Goal: Register for event/course

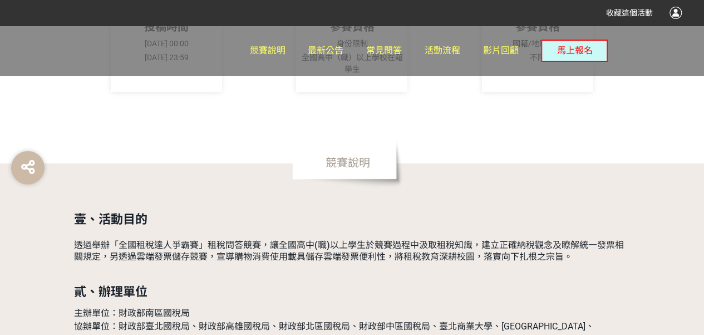
scroll to position [278, 0]
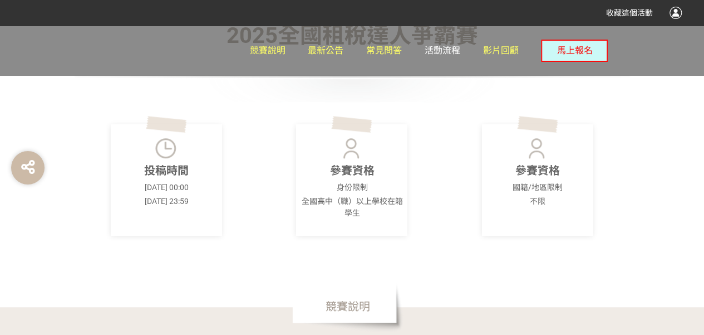
click at [430, 52] on span "活動流程" at bounding box center [443, 50] width 36 height 11
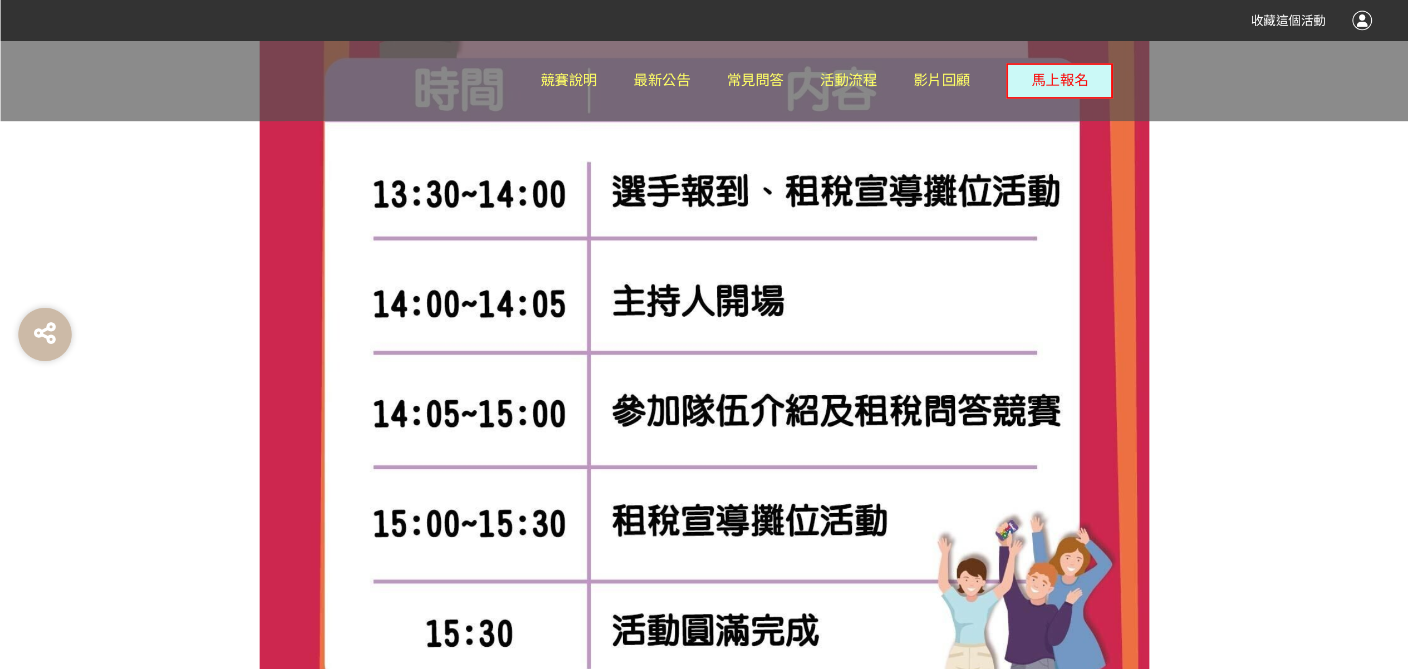
scroll to position [891, 0]
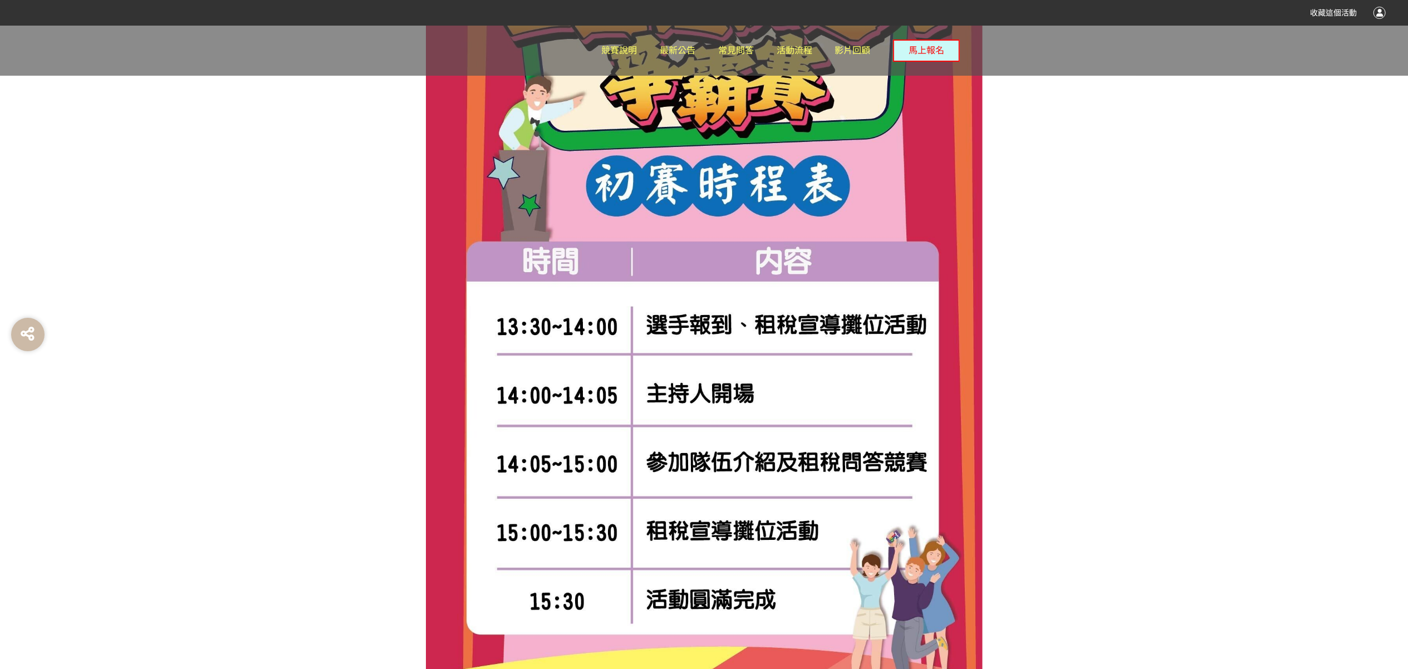
drag, startPoint x: 598, startPoint y: 4, endPoint x: 1036, endPoint y: 373, distance: 572.7
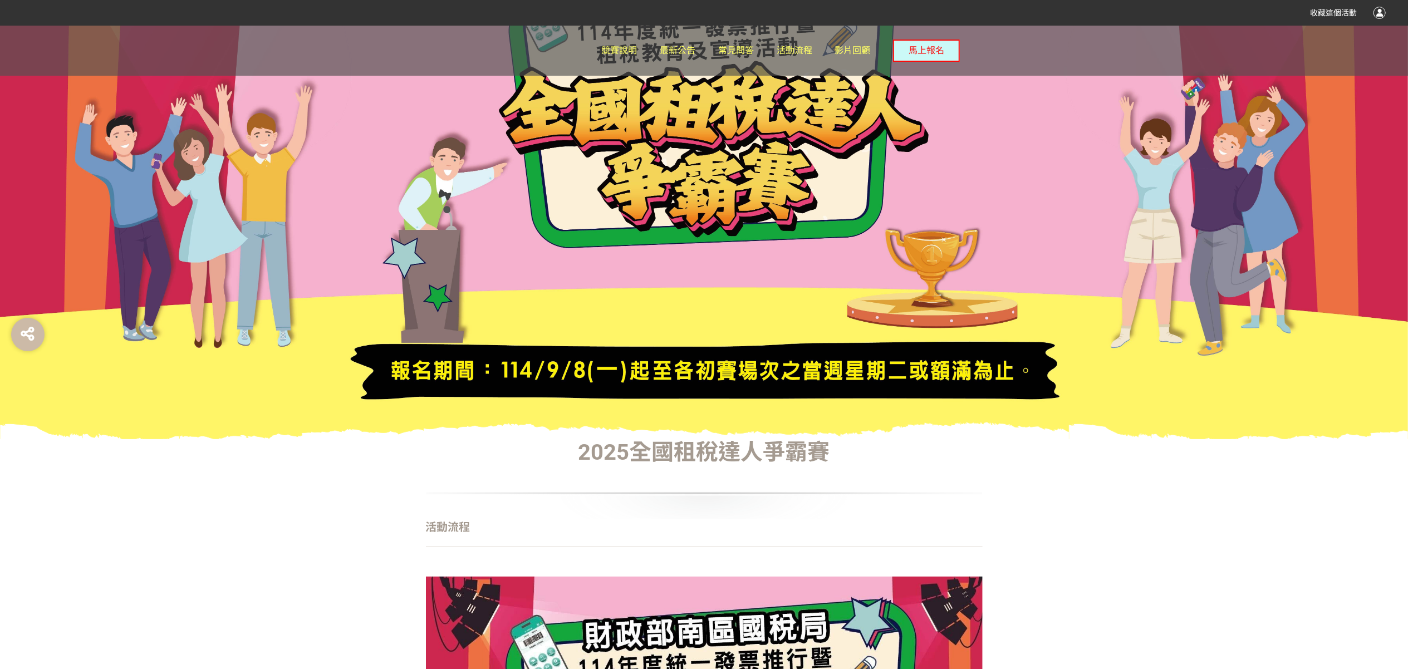
scroll to position [0, 0]
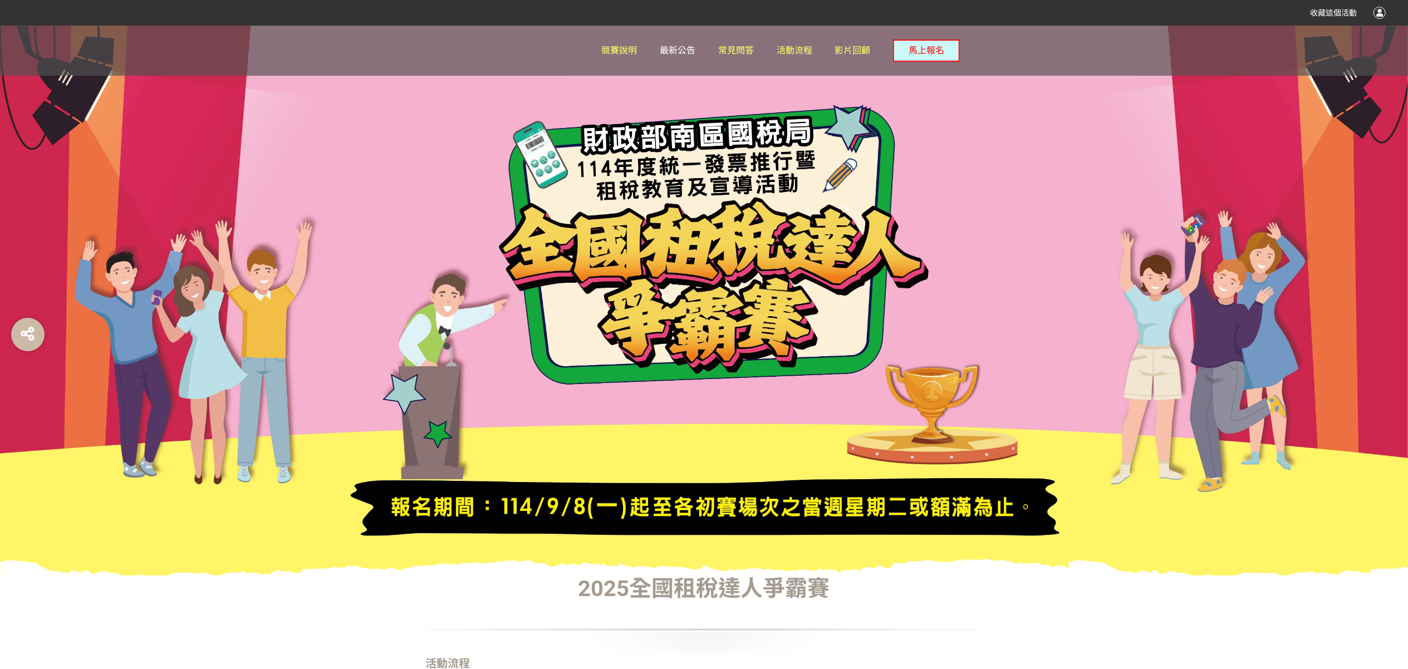
click at [693, 49] on span "最新公告" at bounding box center [678, 50] width 36 height 11
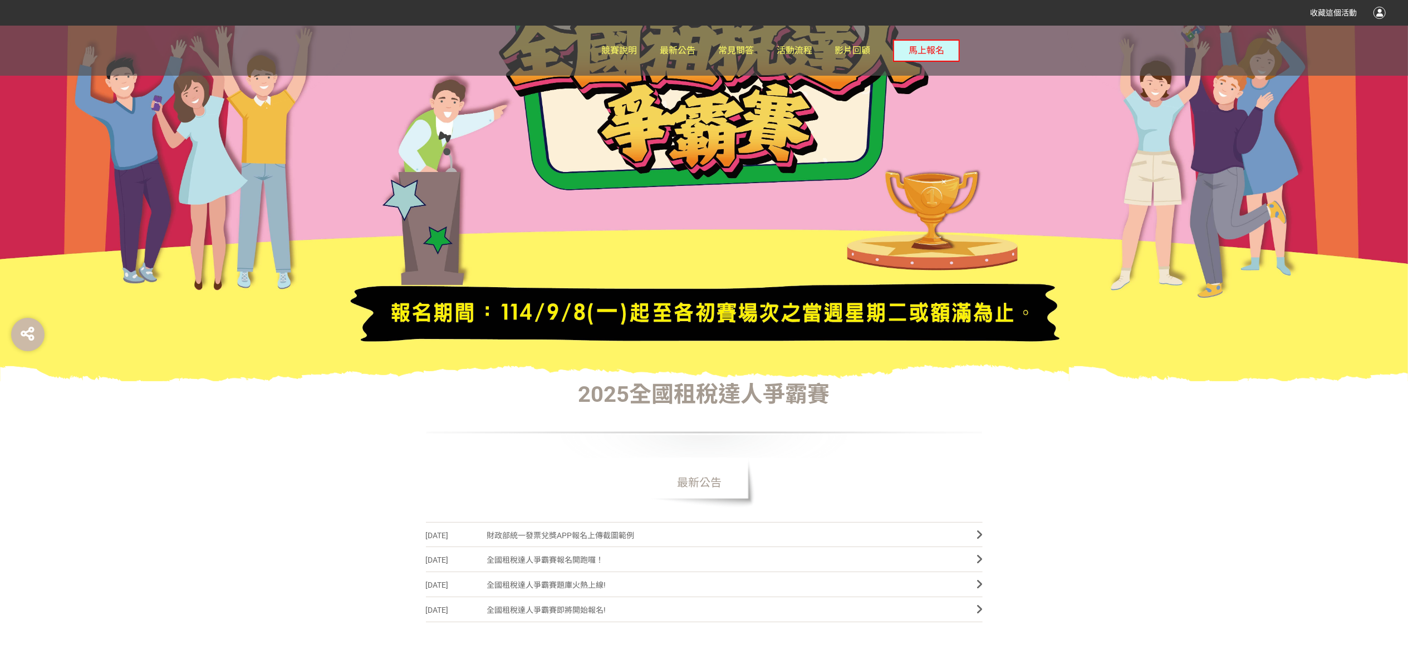
scroll to position [445, 0]
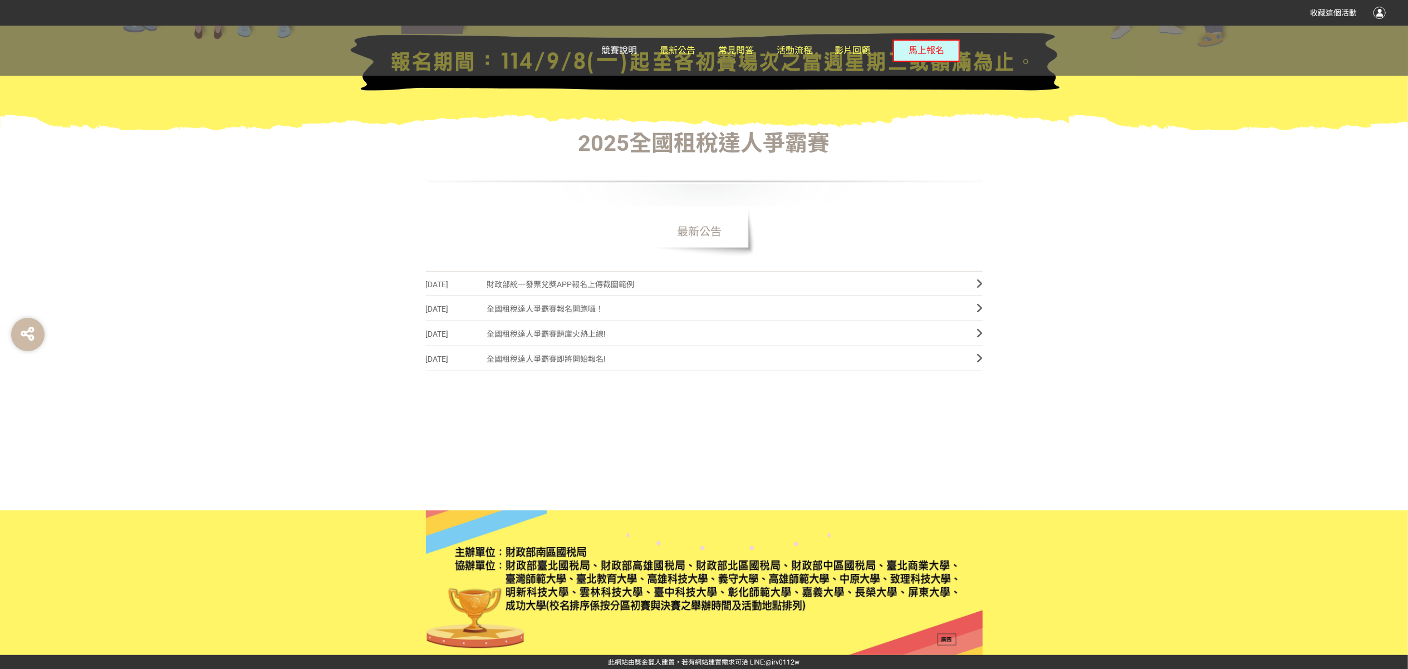
click at [626, 35] on link "競賽說明" at bounding box center [620, 51] width 36 height 50
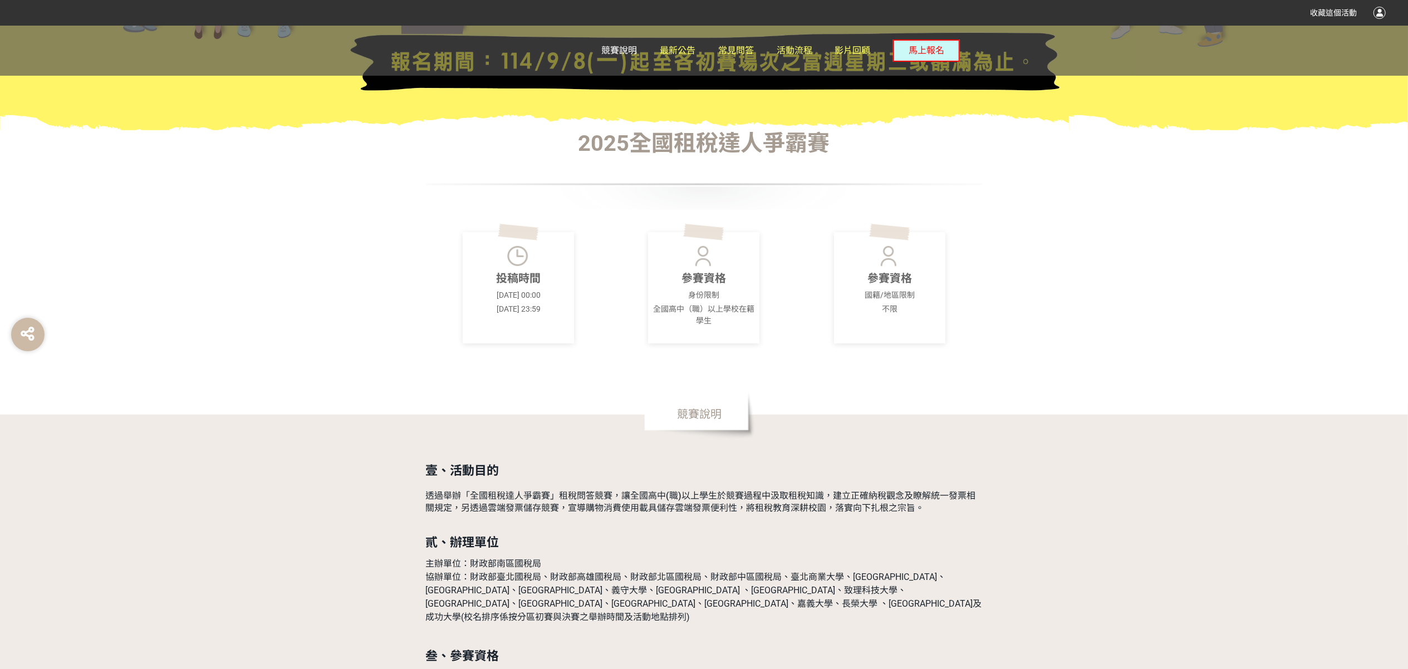
click at [626, 46] on span "競賽說明" at bounding box center [620, 50] width 36 height 11
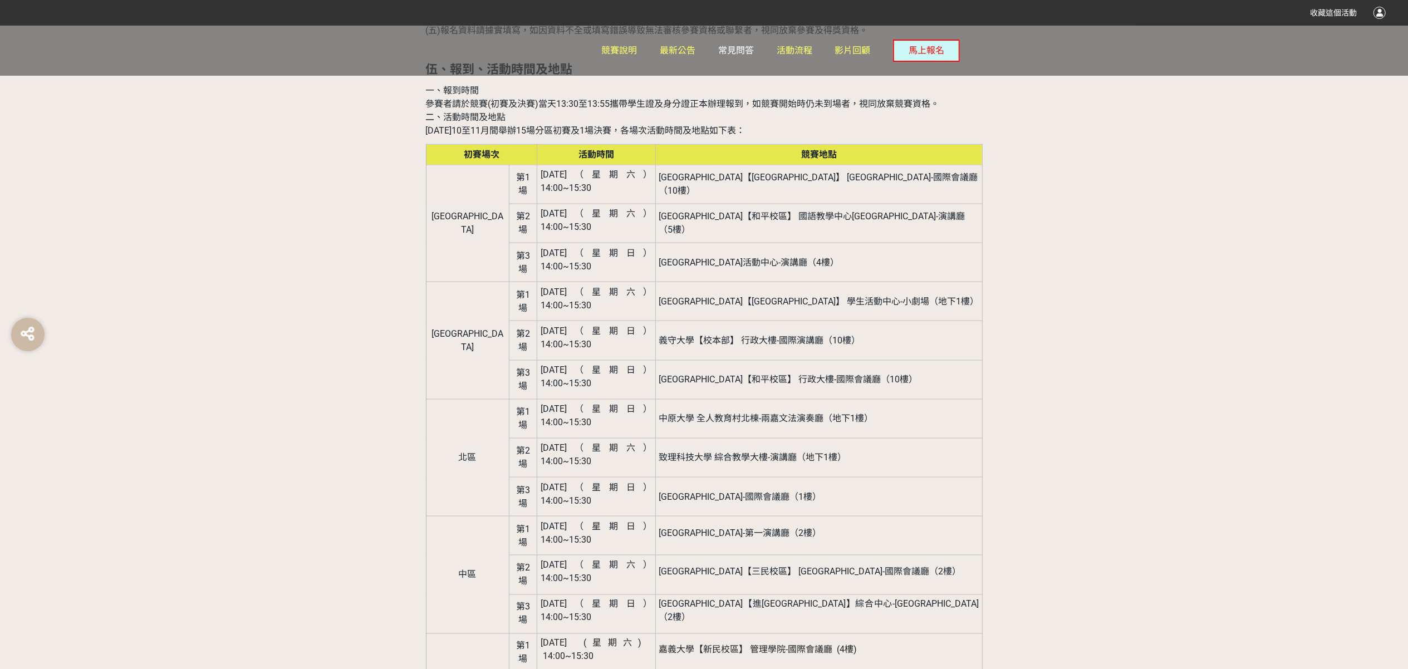
click at [704, 53] on span "常見問答" at bounding box center [736, 50] width 36 height 11
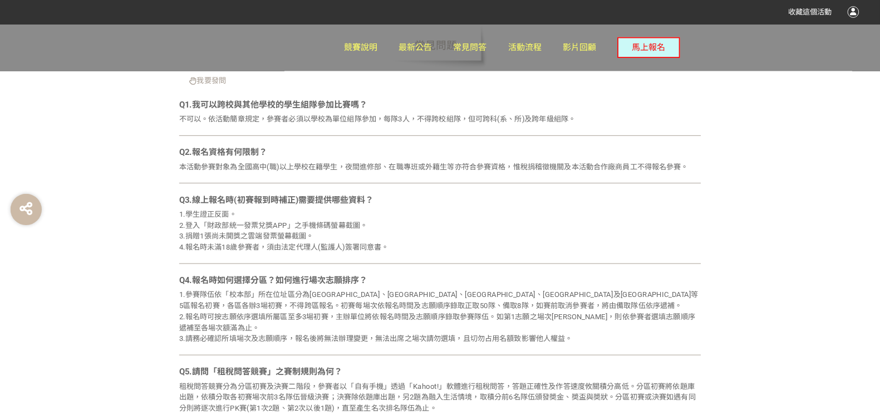
scroll to position [445, 0]
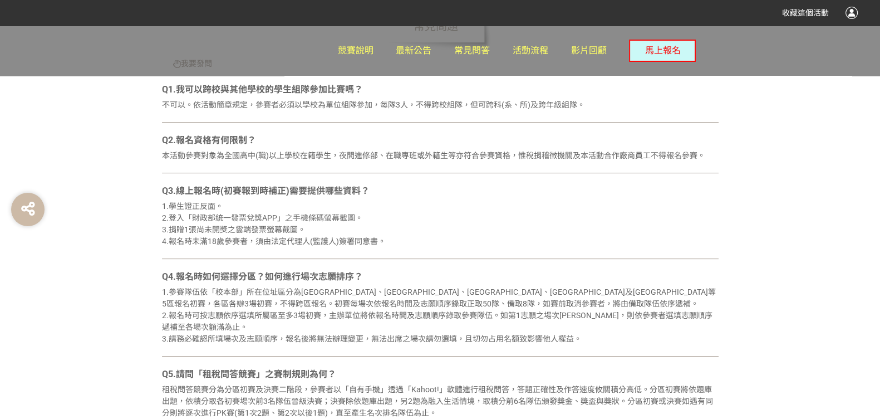
drag, startPoint x: 1295, startPoint y: 3, endPoint x: 463, endPoint y: 204, distance: 855.5
click at [463, 204] on div "1.學生證正反面。 2.登入「財政部統一發票兌獎APP」之手機條碼螢幕截圖。 3.捐贈1張尚未開獎之雲端發票螢幕截圖。 4.報名時未滿18歲參賽者，須由法定代…" at bounding box center [440, 223] width 557 height 47
click at [473, 169] on div "Q2.報名資格有何限制？ 本活動參賽對象為全國高中(職)以上學校在籍學生，夜間進修部、在職專班或外籍生等亦符合參賽資格，惟稅捐稽徵機關及本活動合作廠商員工不得…" at bounding box center [440, 154] width 557 height 40
click at [480, 160] on div "本活動參賽對象為全國高中(職)以上學校在籍學生，夜間進修部、在職專班或外籍生等亦符合參賽資格，惟稅捐稽徵機關及本活動合作廠商員工不得報名參賽。" at bounding box center [440, 156] width 557 height 12
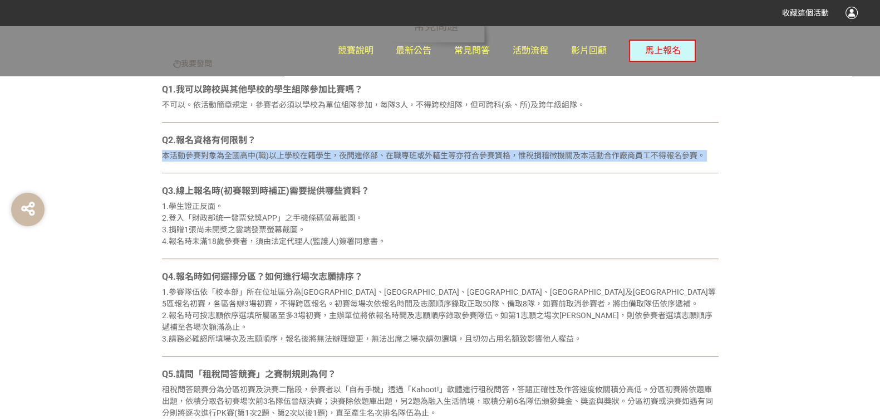
click at [480, 160] on div "本活動參賽對象為全國高中(職)以上學校在籍學生，夜間進修部、在職專班或外籍生等亦符合參賽資格，惟稅捐稽徵機關及本活動合作廠商員工不得報名參賽。" at bounding box center [440, 156] width 557 height 12
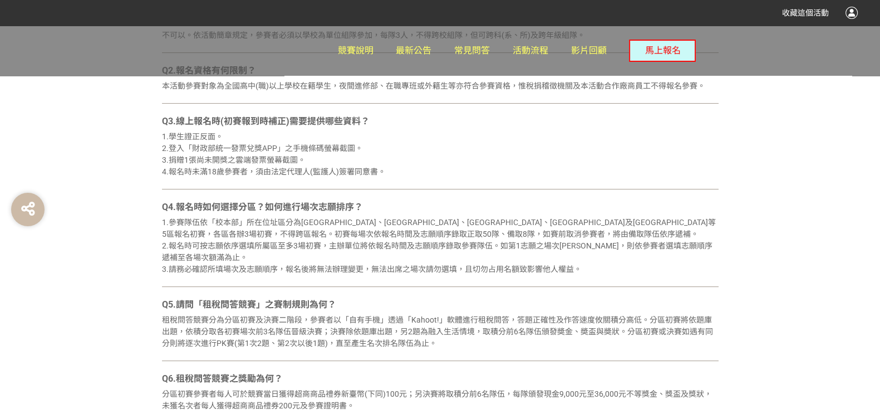
click at [506, 171] on div "1.學生證正反面。 2.登入「財政部統一發票兌獎APP」之手機條碼螢幕截圖。 3.捐贈1張尚未開獎之雲端發票螢幕截圖。 4.報名時未滿18歲參賽者，須由法定代…" at bounding box center [440, 154] width 557 height 47
click at [506, 158] on div "1.學生證正反面。 2.登入「財政部統一發票兌獎APP」之手機條碼螢幕截圖。 3.捐贈1張尚未開獎之雲端發票螢幕截圖。 4.報名時未滿18歲參賽者，須由法定代…" at bounding box center [440, 154] width 557 height 47
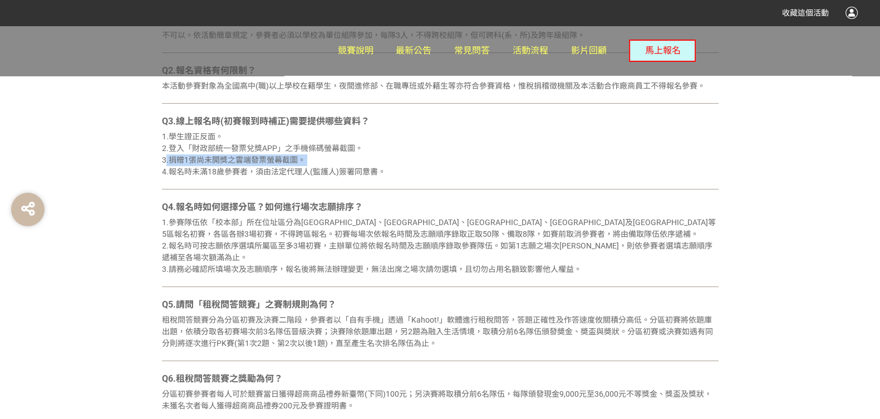
click at [506, 158] on div "1.學生證正反面。 2.登入「財政部統一發票兌獎APP」之手機條碼螢幕截圖。 3.捐贈1張尚未開獎之雲端發票螢幕截圖。 4.報名時未滿18歲參賽者，須由法定代…" at bounding box center [440, 154] width 557 height 47
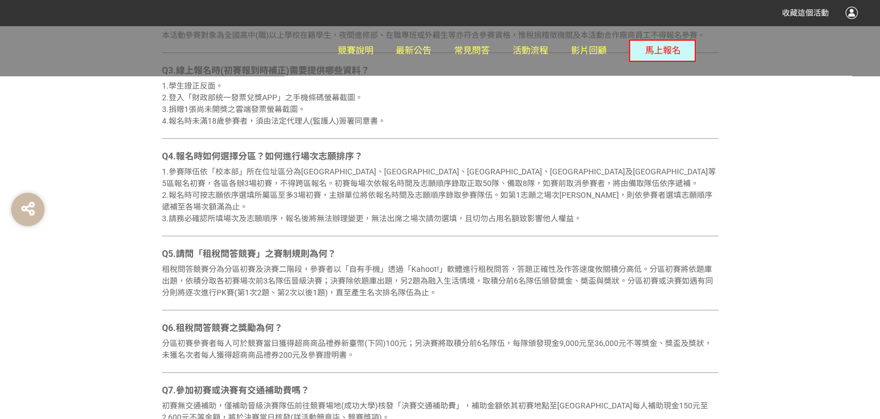
scroll to position [584, 0]
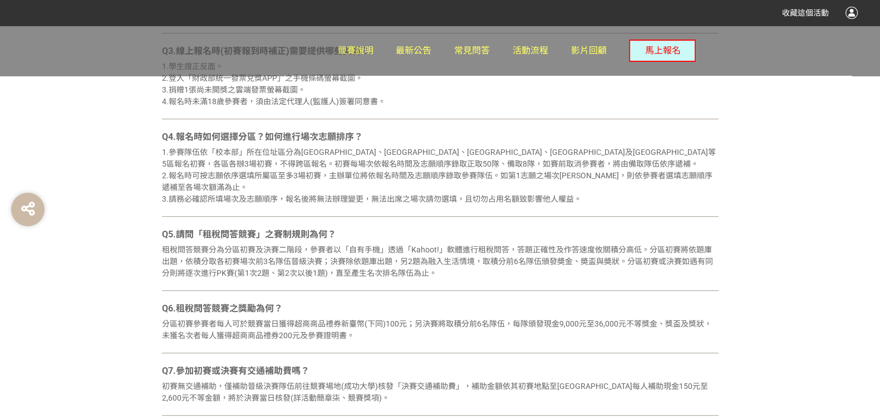
click at [506, 158] on div "1.參賽隊伍依「校本部」所在位址區分為[GEOGRAPHIC_DATA]、[GEOGRAPHIC_DATA]、[GEOGRAPHIC_DATA]、[GEOGR…" at bounding box center [440, 175] width 557 height 58
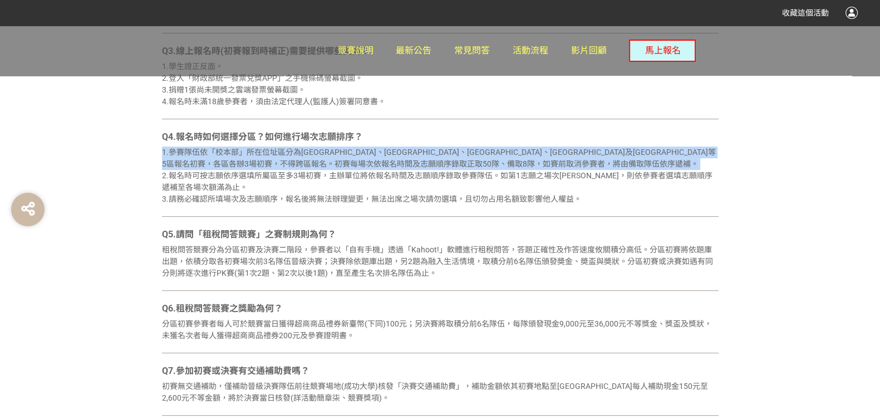
click at [506, 158] on div "1.參賽隊伍依「校本部」所在位址區分為[GEOGRAPHIC_DATA]、[GEOGRAPHIC_DATA]、[GEOGRAPHIC_DATA]、[GEOGR…" at bounding box center [440, 175] width 557 height 58
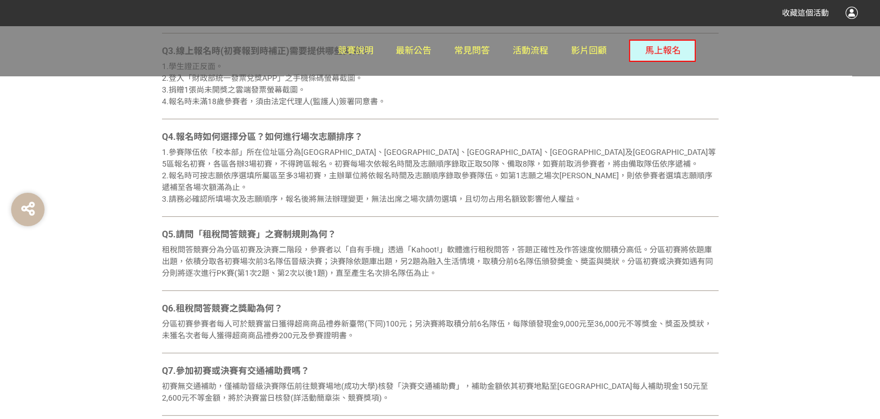
click at [508, 176] on div "1.參賽隊伍依「校本部」所在位址區分為[GEOGRAPHIC_DATA]、[GEOGRAPHIC_DATA]、[GEOGRAPHIC_DATA]、[GEOGR…" at bounding box center [440, 175] width 557 height 58
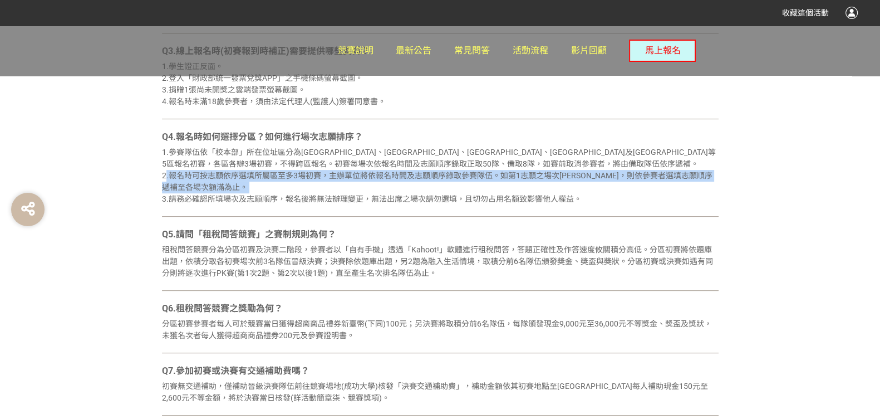
click at [508, 176] on div "1.參賽隊伍依「校本部」所在位址區分為[GEOGRAPHIC_DATA]、[GEOGRAPHIC_DATA]、[GEOGRAPHIC_DATA]、[GEOGR…" at bounding box center [440, 175] width 557 height 58
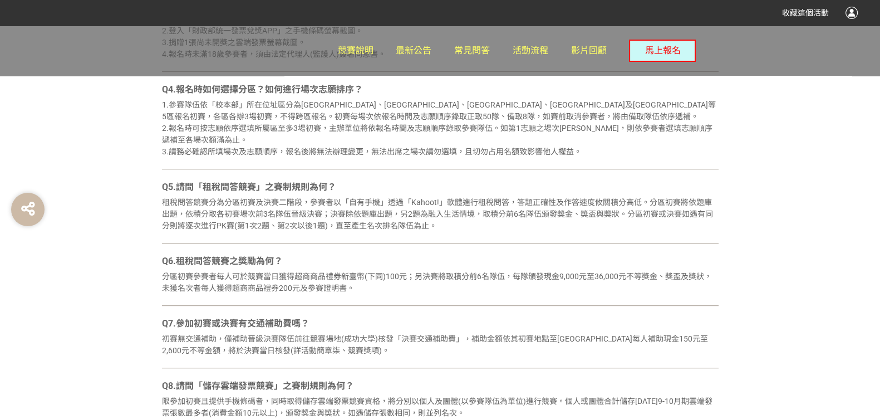
scroll to position [654, 0]
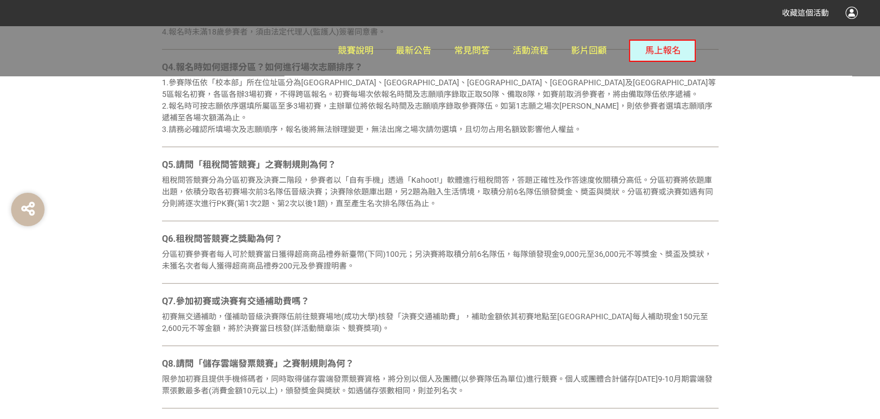
click at [508, 175] on div "租稅問答競賽分為分區初賽及決賽二階段，參賽者以「自有手機」透過「Kahoot!」軟體進行租稅問答，答題正確性及作答速度攸關積分高低。分區初賽將依題庫出題，依積…" at bounding box center [440, 191] width 557 height 35
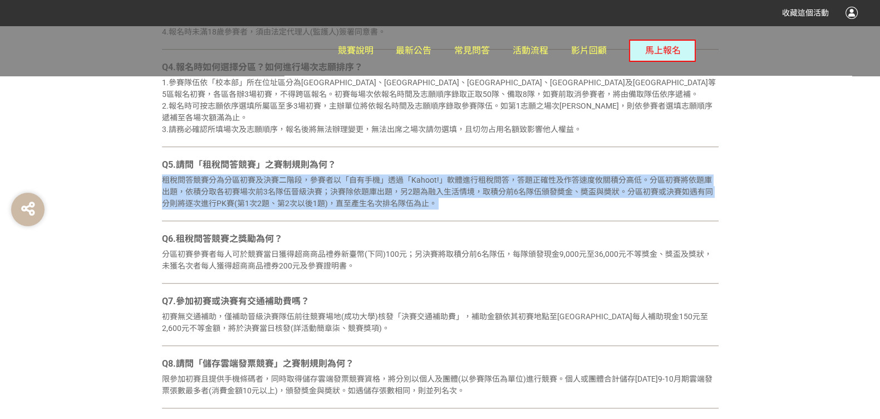
click at [508, 175] on div "租稅問答競賽分為分區初賽及決賽二階段，參賽者以「自有手機」透過「Kahoot!」軟體進行租稅問答，答題正確性及作答速度攸關積分高低。分區初賽將依題庫出題，依積…" at bounding box center [440, 191] width 557 height 35
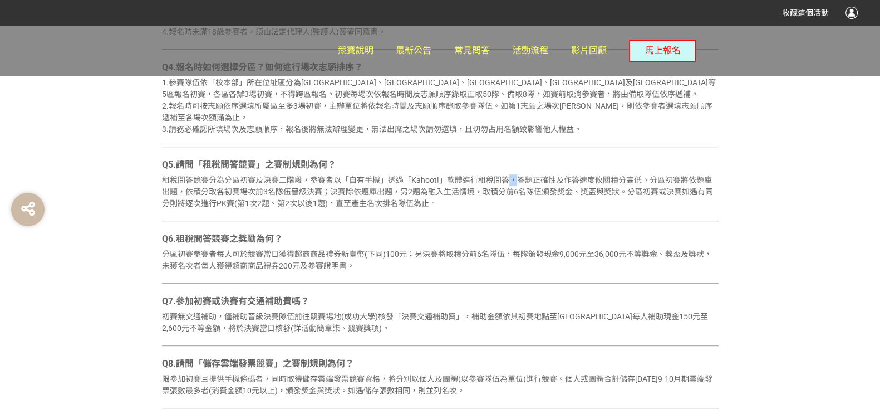
click at [508, 175] on div "租稅問答競賽分為分區初賽及決賽二階段，參賽者以「自有手機」透過「Kahoot!」軟體進行租稅問答，答題正確性及作答速度攸關積分高低。分區初賽將依題庫出題，依積…" at bounding box center [440, 191] width 557 height 35
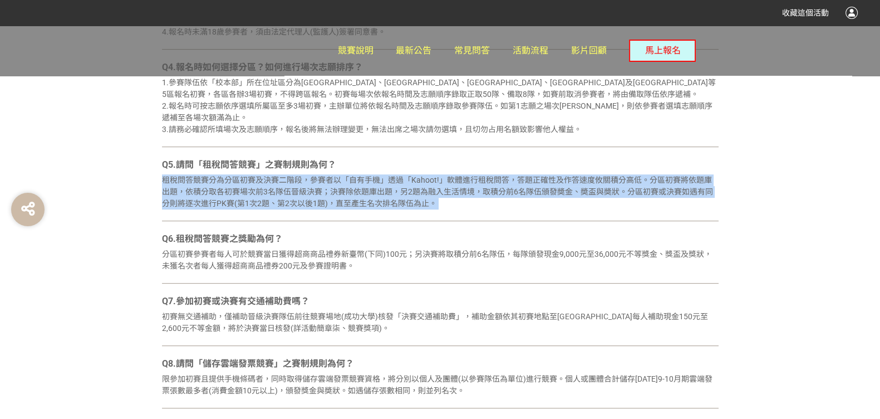
click at [508, 175] on div "租稅問答競賽分為分區初賽及決賽二階段，參賽者以「自有手機」透過「Kahoot!」軟體進行租稅問答，答題正確性及作答速度攸關積分高低。分區初賽將依題庫出題，依積…" at bounding box center [440, 191] width 557 height 35
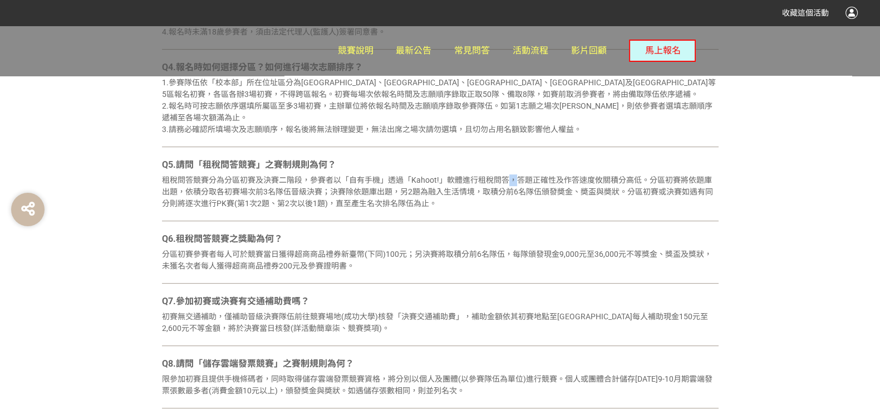
click at [508, 175] on div "租稅問答競賽分為分區初賽及決賽二階段，參賽者以「自有手機」透過「Kahoot!」軟體進行租稅問答，答題正確性及作答速度攸關積分高低。分區初賽將依題庫出題，依積…" at bounding box center [440, 191] width 557 height 35
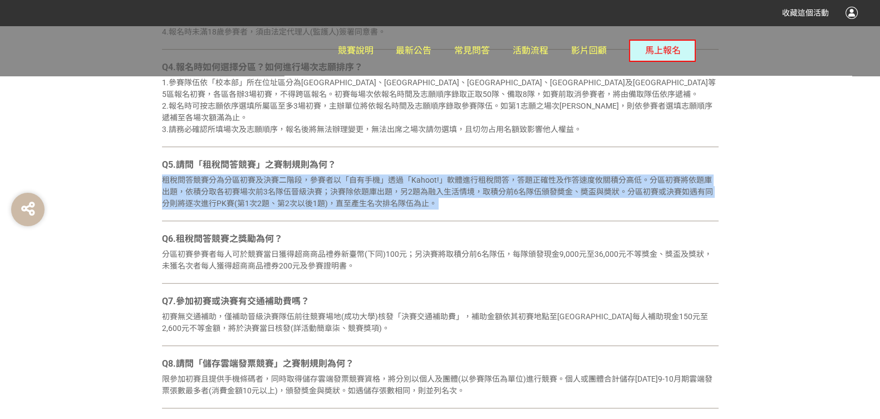
click at [508, 175] on div "租稅問答競賽分為分區初賽及決賽二階段，參賽者以「自有手機」透過「Kahoot!」軟體進行租稅問答，答題正確性及作答速度攸關積分高低。分區初賽將依題庫出題，依積…" at bounding box center [440, 191] width 557 height 35
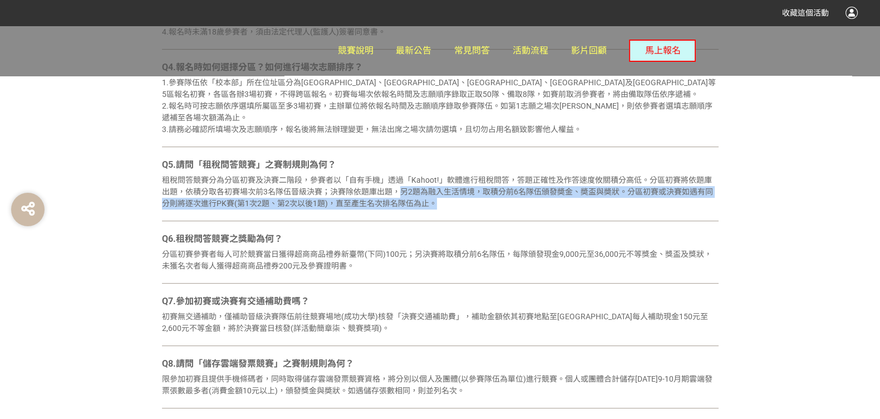
drag, startPoint x: 399, startPoint y: 187, endPoint x: 461, endPoint y: 201, distance: 64.5
click at [461, 201] on div "租稅問答競賽分為分區初賽及決賽二階段，參賽者以「自有手機」透過「Kahoot!」軟體進行租稅問答，答題正確性及作答速度攸關積分高低。分區初賽將依題庫出題，依積…" at bounding box center [440, 191] width 557 height 35
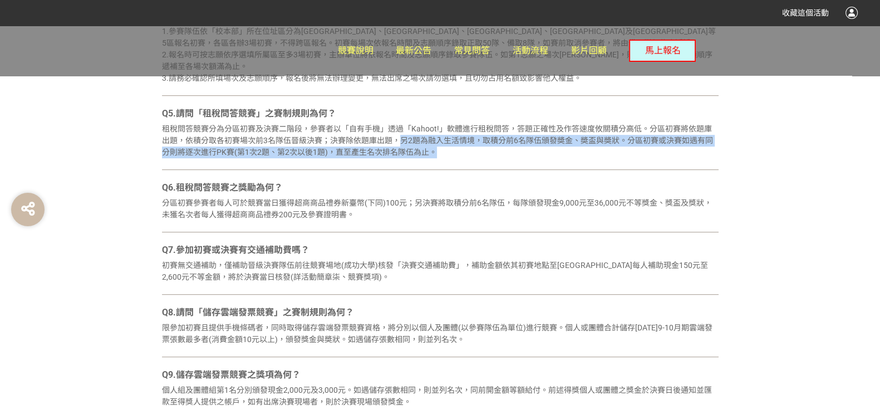
scroll to position [724, 0]
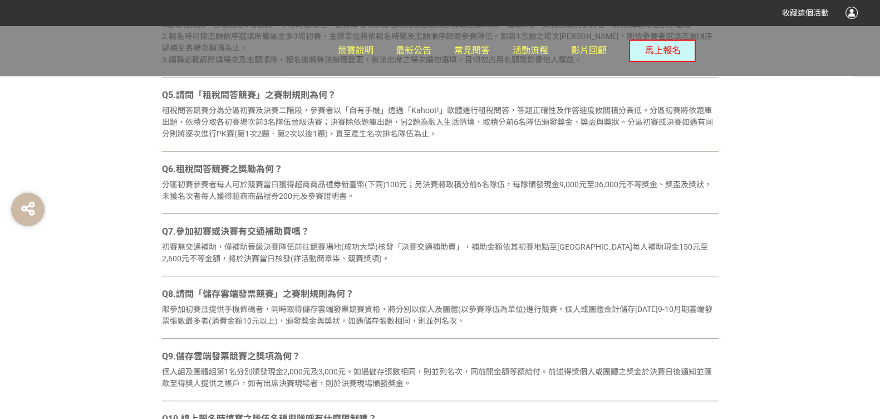
click at [451, 193] on div "分區初賽參賽者每人可於競賽當日獲得超商商品禮券新臺幣(下同)100元；另決賽將取積分前6名隊伍，每隊頒發現金9,000元至36,000元不等獎金、獎盃及獎狀，…" at bounding box center [440, 190] width 557 height 23
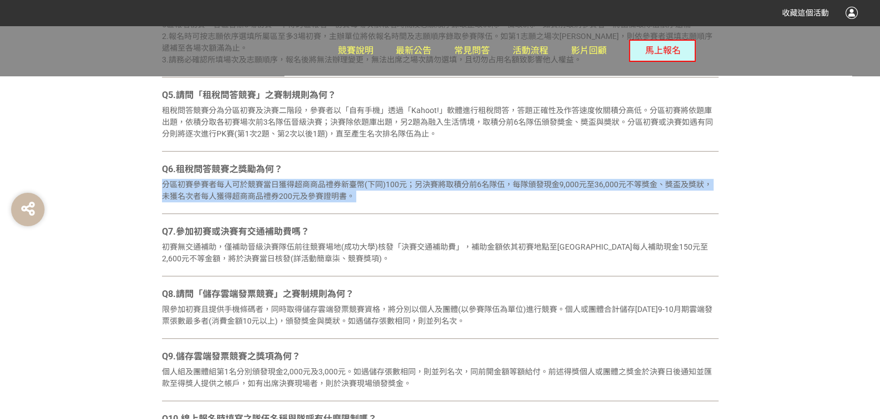
click at [451, 193] on div "分區初賽參賽者每人可於競賽當日獲得超商商品禮券新臺幣(下同)100元；另決賽將取積分前6名隊伍，每隊頒發現金9,000元至36,000元不等獎金、獎盃及獎狀，…" at bounding box center [440, 190] width 557 height 23
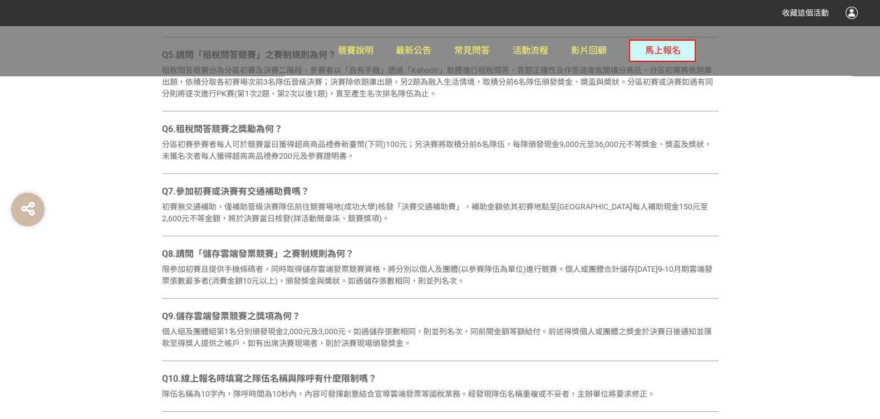
scroll to position [793, 0]
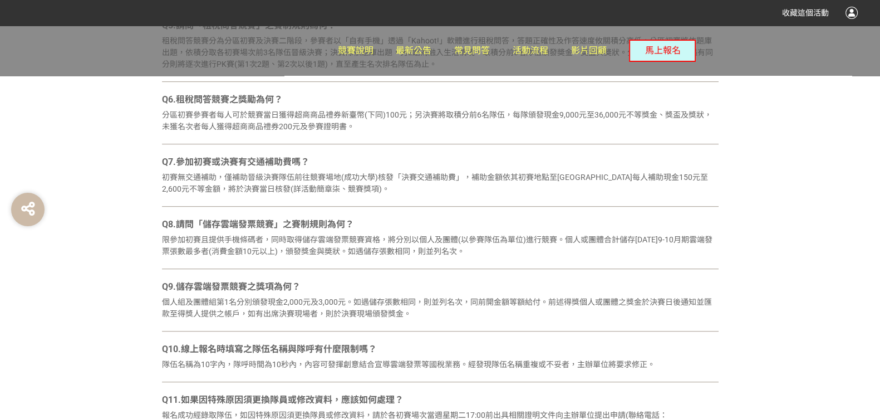
click at [451, 193] on div "初賽無交通補助，僅補助晉級決賽隊伍前往競賽場地(成功大學)核發「決賽交通補助費」，補助金額依其初賽地點至[GEOGRAPHIC_DATA]每人補助現金150元…" at bounding box center [440, 182] width 557 height 23
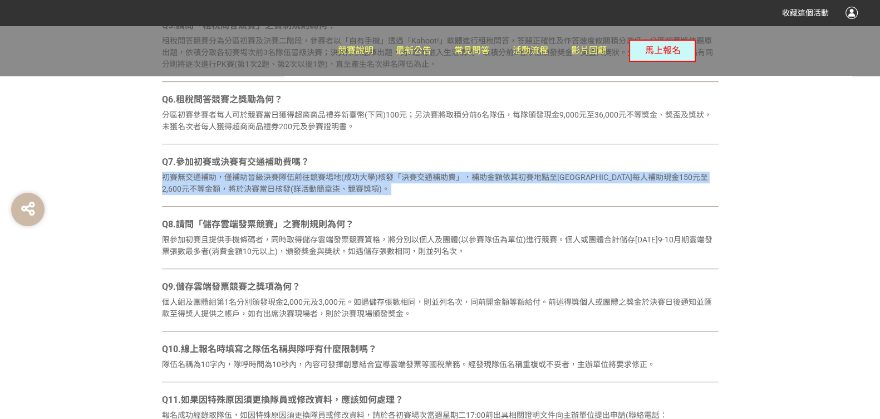
click at [451, 193] on div "初賽無交通補助，僅補助晉級決賽隊伍前往競賽場地(成功大學)核發「決賽交通補助費」，補助金額依其初賽地點至[GEOGRAPHIC_DATA]每人補助現金150元…" at bounding box center [440, 182] width 557 height 23
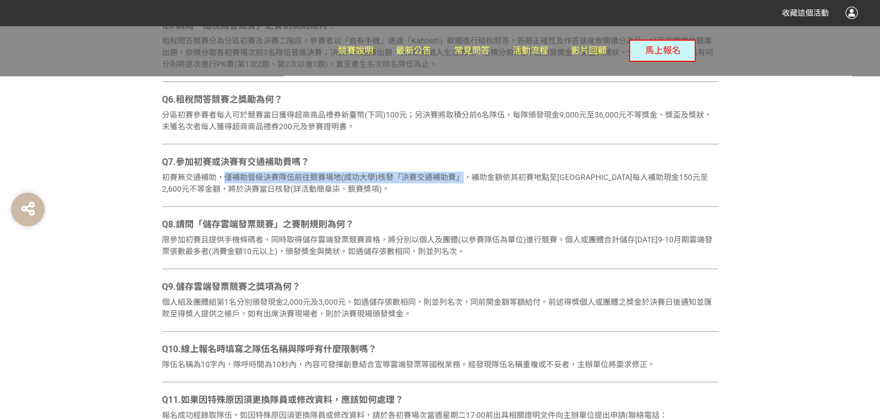
drag, startPoint x: 220, startPoint y: 175, endPoint x: 460, endPoint y: 182, distance: 240.0
click at [460, 182] on div "初賽無交通補助，僅補助晉級決賽隊伍前往競賽場地(成功大學)核發「決賽交通補助費」，補助金額依其初賽地點至[GEOGRAPHIC_DATA]每人補助現金150元…" at bounding box center [440, 182] width 557 height 23
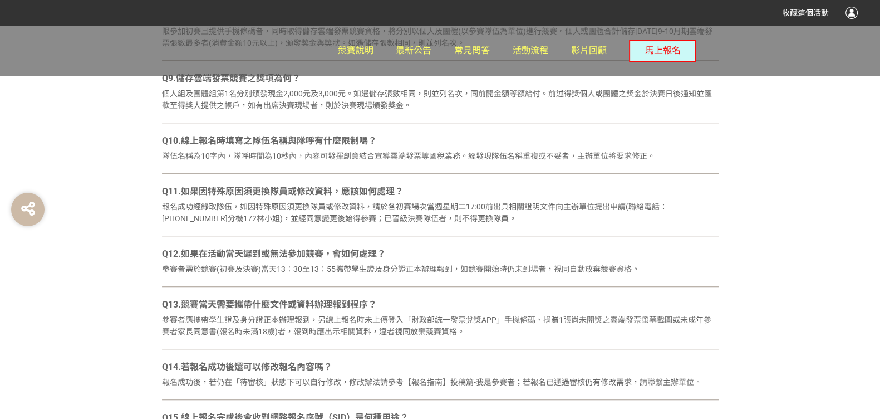
scroll to position [1071, 0]
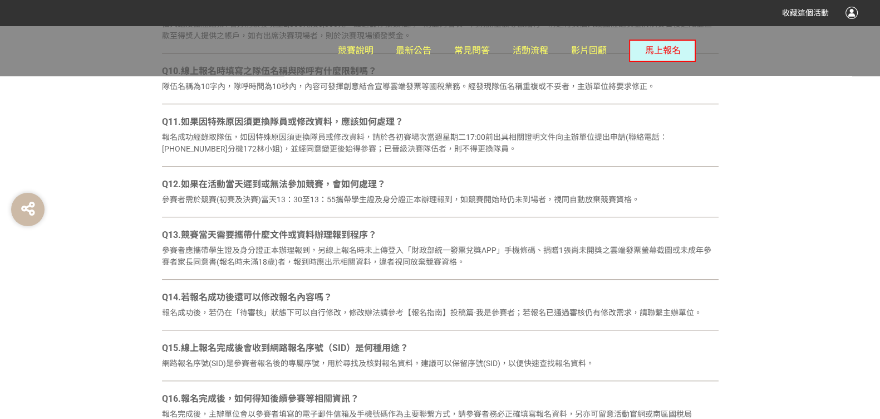
click at [451, 247] on div "參賽者應攜帶學生證及身分證正本辦理報到，另線上報名時未上傳登入「財政部統一發票兌獎APP」手機條碼、捐贈1張尚未開獎之雲端發票螢幕截圖或未成年參賽者家長同意書…" at bounding box center [440, 255] width 557 height 23
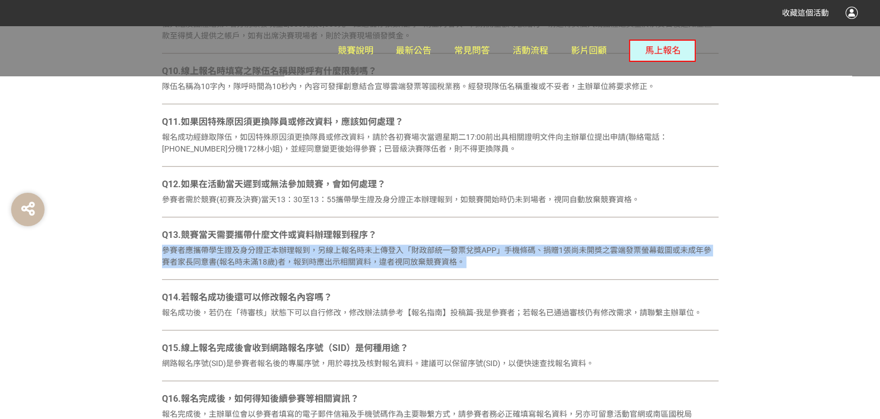
click at [451, 247] on div "參賽者應攜帶學生證及身分證正本辦理報到，另線上報名時未上傳登入「財政部統一發票兌獎APP」手機條碼、捐贈1張尚未開獎之雲端發票螢幕截圖或未成年參賽者家長同意書…" at bounding box center [440, 255] width 557 height 23
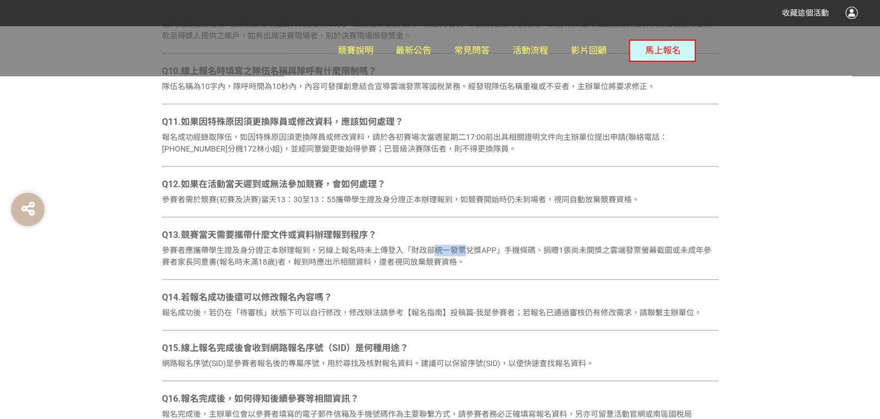
click at [451, 247] on div "參賽者應攜帶學生證及身分證正本辦理報到，另線上報名時未上傳登入「財政部統一發票兌獎APP」手機條碼、捐贈1張尚未開獎之雲端發票螢幕截圖或未成年參賽者家長同意書…" at bounding box center [440, 255] width 557 height 23
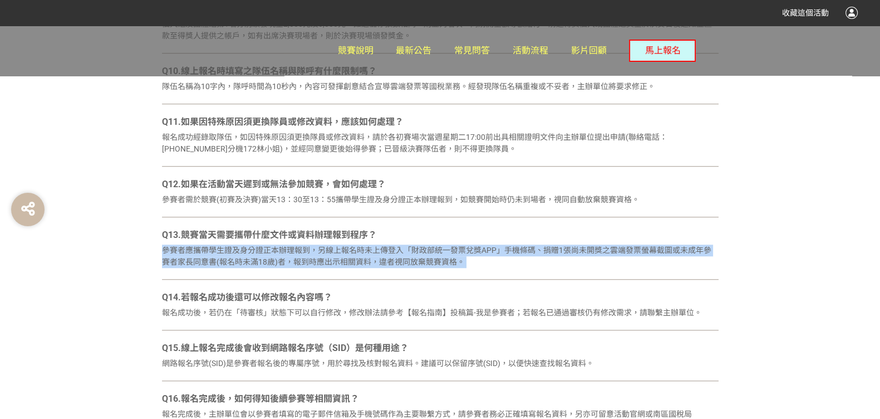
click at [451, 247] on div "參賽者應攜帶學生證及身分證正本辦理報到，另線上報名時未上傳登入「財政部統一發票兌獎APP」手機條碼、捐贈1張尚未開獎之雲端發票螢幕截圖或未成年參賽者家長同意書…" at bounding box center [440, 255] width 557 height 23
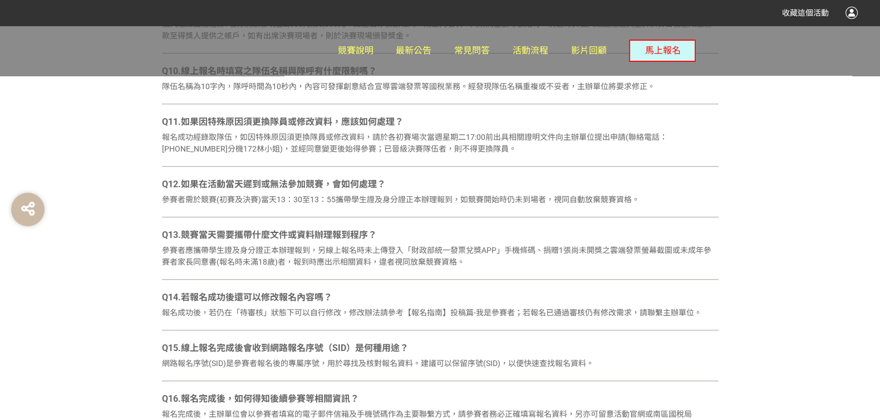
click at [451, 247] on div "參賽者應攜帶學生證及身分證正本辦理報到，另線上報名時未上傳登入「財政部統一發票兌獎APP」手機條碼、捐贈1張尚未開獎之雲端發票螢幕截圖或未成年參賽者家長同意書…" at bounding box center [440, 255] width 557 height 23
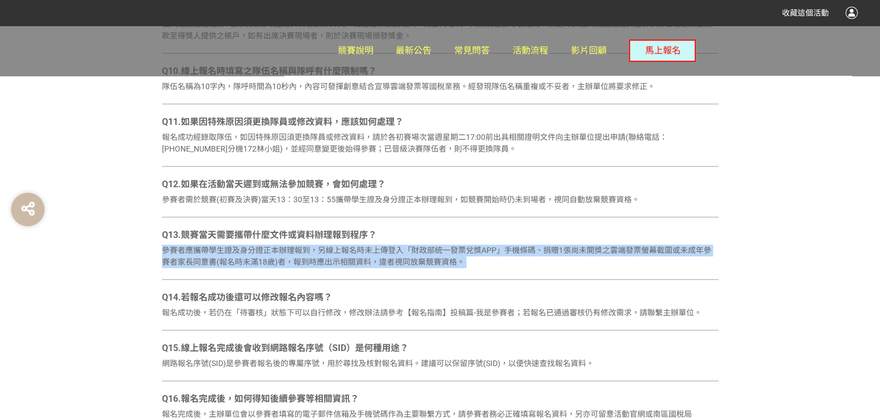
click at [451, 247] on div "參賽者應攜帶學生證及身分證正本辦理報到，另線上報名時未上傳登入「財政部統一發票兌獎APP」手機條碼、捐贈1張尚未開獎之雲端發票螢幕截圖或未成年參賽者家長同意書…" at bounding box center [440, 255] width 557 height 23
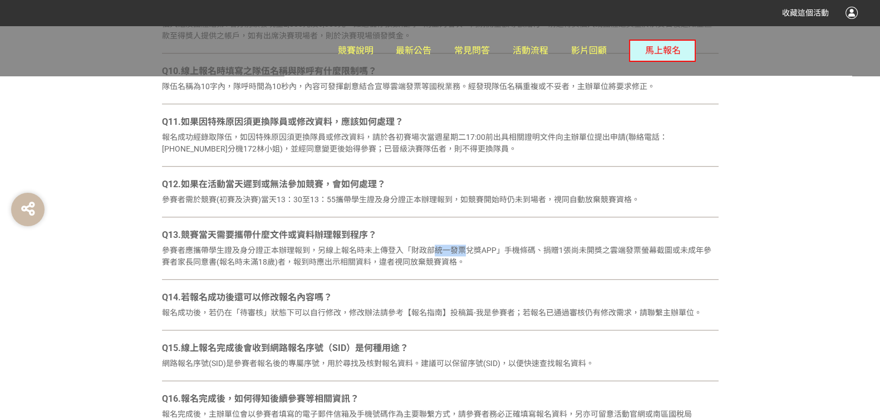
click at [451, 247] on div "參賽者應攜帶學生證及身分證正本辦理報到，另線上報名時未上傳登入「財政部統一發票兌獎APP」手機條碼、捐贈1張尚未開獎之雲端發票螢幕截圖或未成年參賽者家長同意書…" at bounding box center [440, 255] width 557 height 23
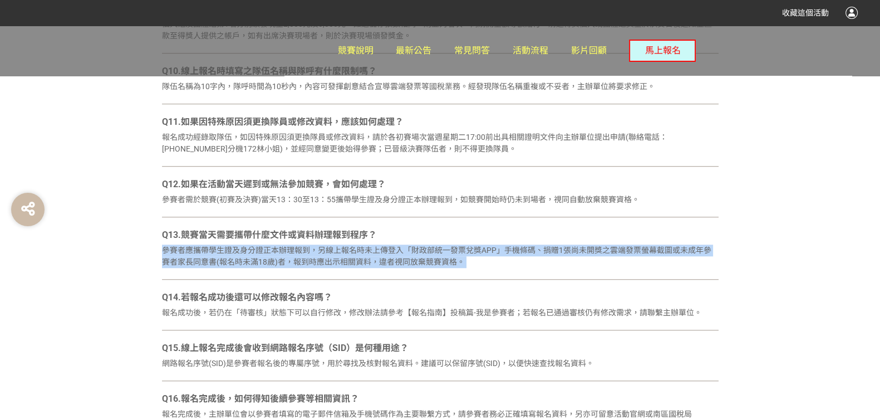
click at [451, 247] on div "參賽者應攜帶學生證及身分證正本辦理報到，另線上報名時未上傳登入「財政部統一發票兌獎APP」手機條碼、捐贈1張尚未開獎之雲端發票螢幕截圖或未成年參賽者家長同意書…" at bounding box center [440, 255] width 557 height 23
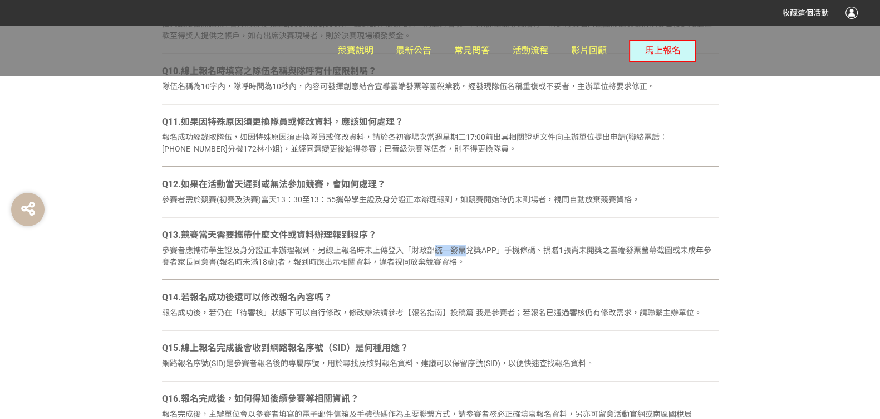
click at [451, 247] on div "參賽者應攜帶學生證及身分證正本辦理報到，另線上報名時未上傳登入「財政部統一發票兌獎APP」手機條碼、捐贈1張尚未開獎之雲端發票螢幕截圖或未成年參賽者家長同意書…" at bounding box center [440, 255] width 557 height 23
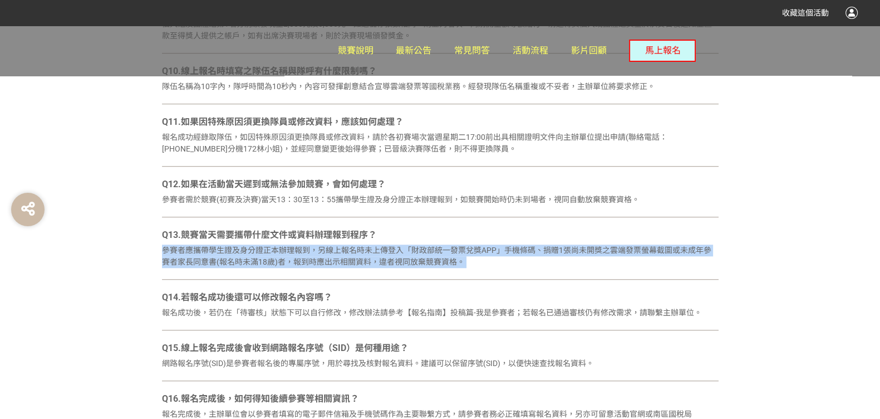
click at [451, 247] on div "參賽者應攜帶學生證及身分證正本辦理報到，另線上報名時未上傳登入「財政部統一發票兌獎APP」手機條碼、捐贈1張尚未開獎之雲端發票螢幕截圖或未成年參賽者家長同意書…" at bounding box center [440, 255] width 557 height 23
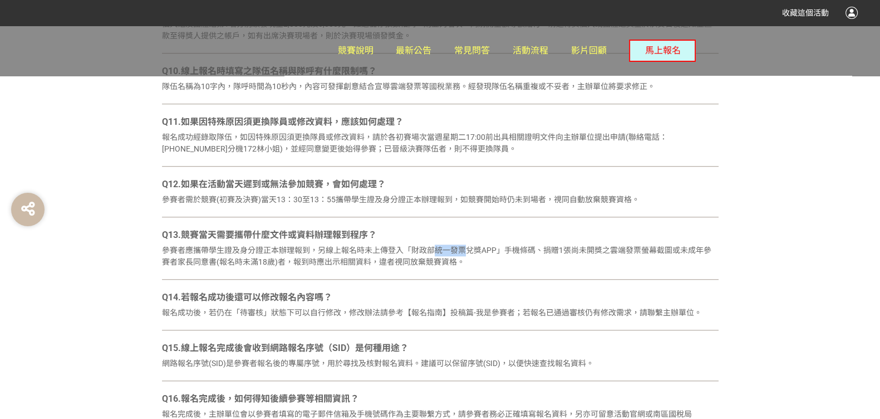
click at [451, 247] on div "參賽者應攜帶學生證及身分證正本辦理報到，另線上報名時未上傳登入「財政部統一發票兌獎APP」手機條碼、捐贈1張尚未開獎之雲端發票螢幕截圖或未成年參賽者家長同意書…" at bounding box center [440, 255] width 557 height 23
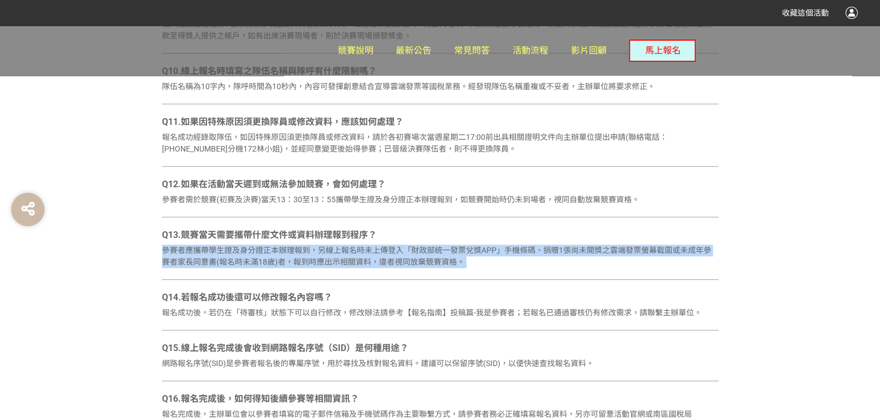
click at [451, 247] on div "參賽者應攜帶學生證及身分證正本辦理報到，另線上報名時未上傳登入「財政部統一發票兌獎APP」手機條碼、捐贈1張尚未開獎之雲端發票螢幕截圖或未成年參賽者家長同意書…" at bounding box center [440, 255] width 557 height 23
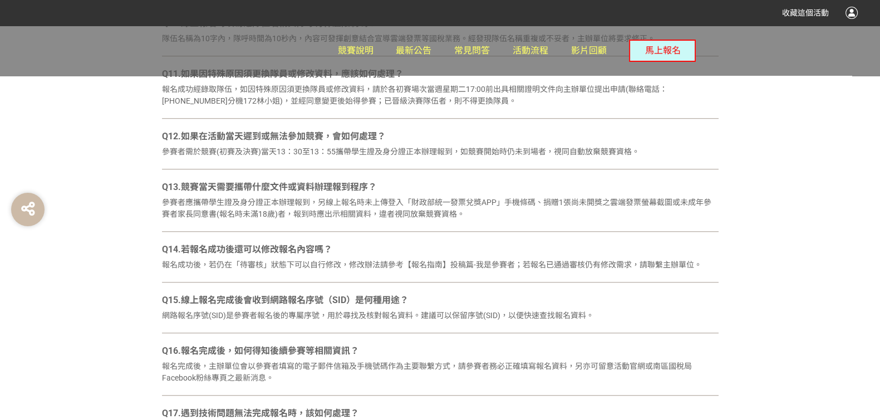
scroll to position [1141, 0]
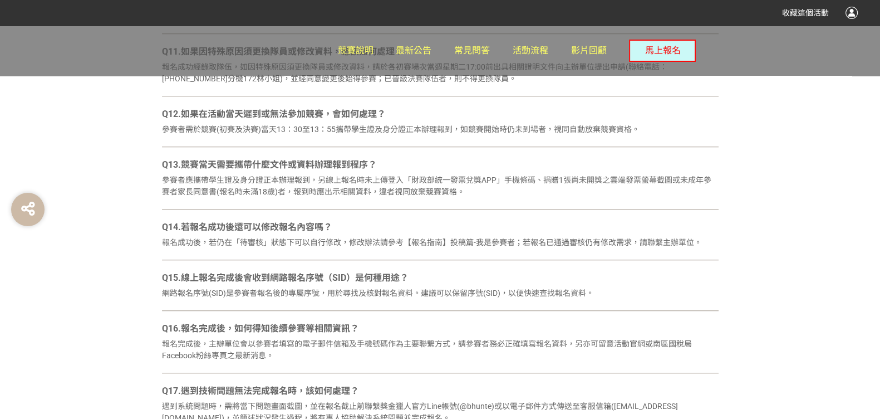
click at [451, 247] on div "Q14.若報名成功後還可以修改報名內容嗎？ 報名成功後，若仍在「待審核」狀態下可以自行修改，修改辦法請參考【報名指南】投稿篇-我是參賽者；若報名已通過審核仍有…" at bounding box center [440, 240] width 557 height 40
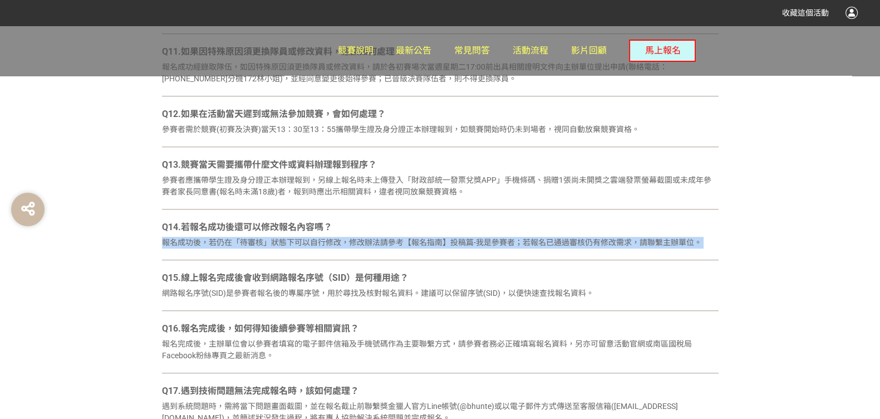
click at [451, 247] on div "Q14.若報名成功後還可以修改報名內容嗎？ 報名成功後，若仍在「待審核」狀態下可以自行修改，修改辦法請參考【報名指南】投稿篇-我是參賽者；若報名已通過審核仍有…" at bounding box center [440, 240] width 557 height 40
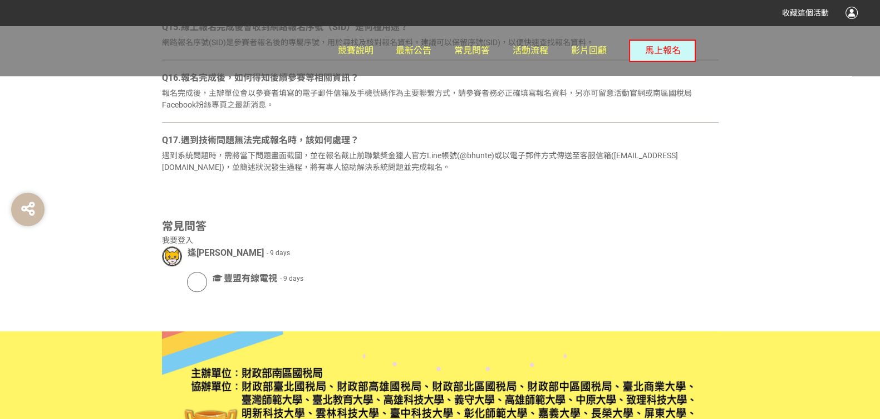
scroll to position [1461, 0]
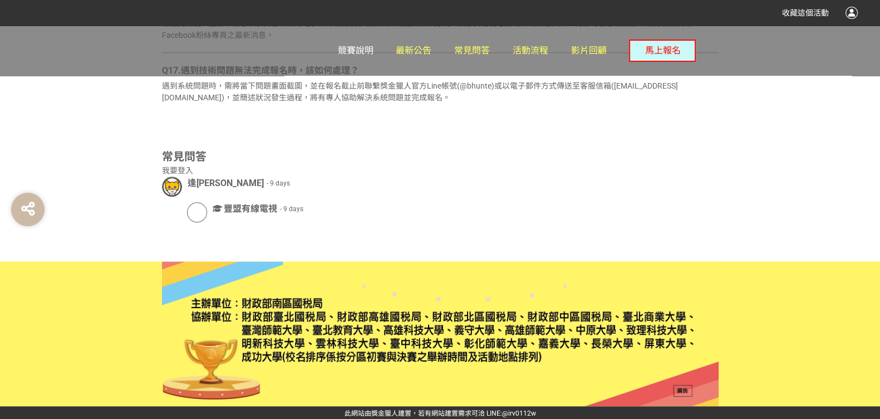
click at [362, 53] on span "競賽說明" at bounding box center [356, 50] width 36 height 11
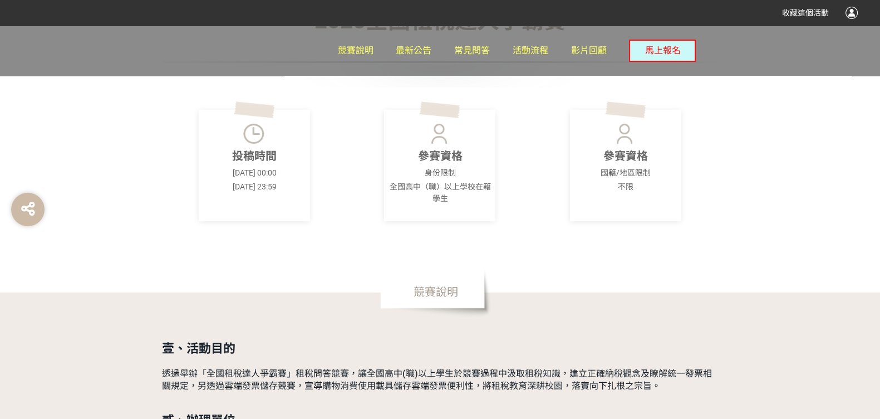
scroll to position [278, 0]
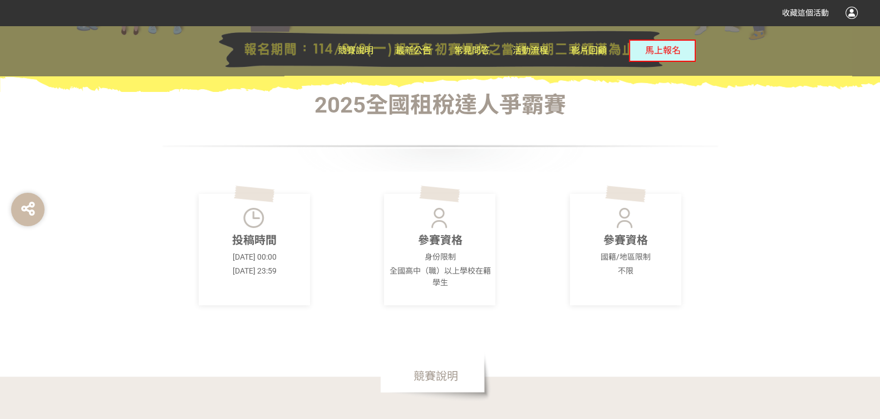
click at [434, 246] on p "參賽資格" at bounding box center [439, 240] width 105 height 17
click at [432, 262] on div "參賽資格 身份限制 全國高中（職）以上學校在籍學生" at bounding box center [439, 249] width 111 height 111
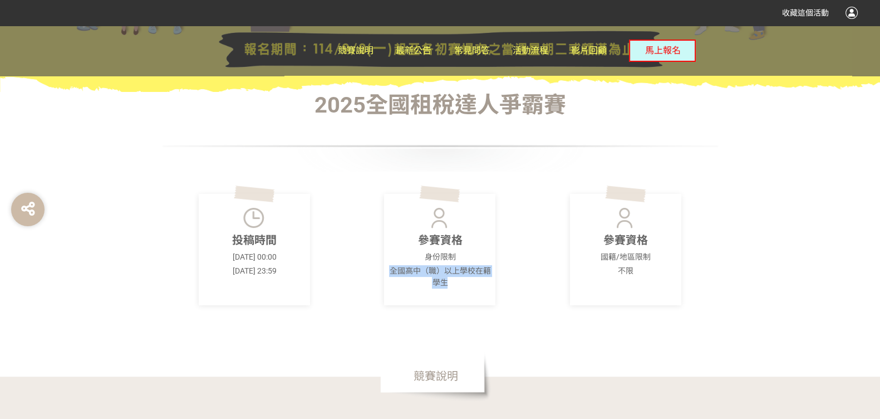
click at [432, 262] on div "參賽資格 身份限制 全國高中（職）以上學校在籍學生" at bounding box center [439, 249] width 111 height 111
click at [439, 279] on p "全國高中（職）以上學校在籍學生" at bounding box center [439, 276] width 105 height 23
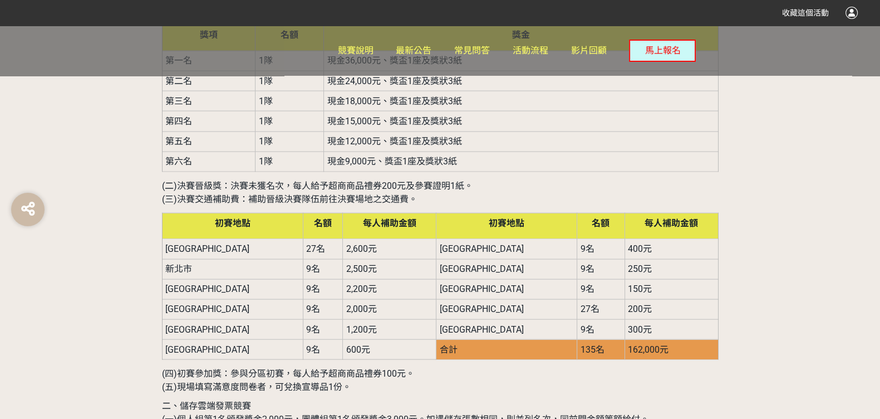
scroll to position [2922, 0]
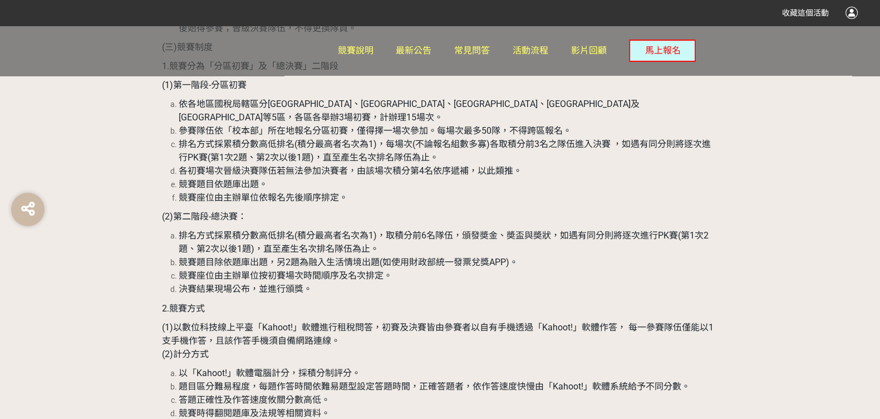
scroll to position [2435, 0]
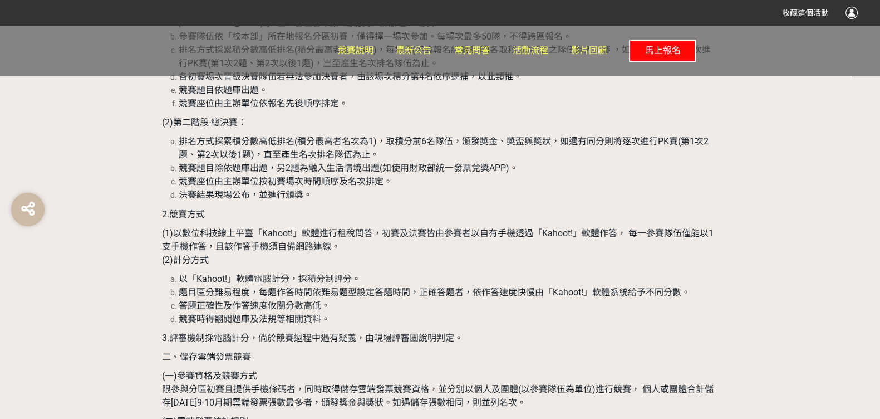
click at [639, 48] on button "馬上報名" at bounding box center [662, 51] width 67 height 22
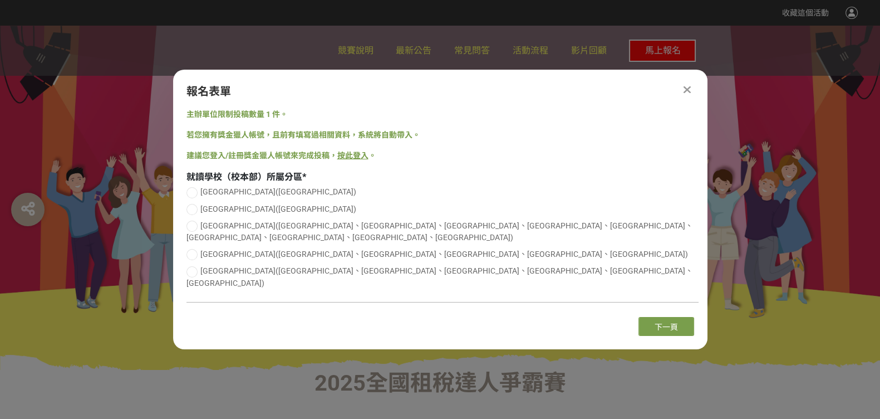
scroll to position [0, 0]
click at [190, 254] on div at bounding box center [191, 254] width 11 height 11
radio input "true"
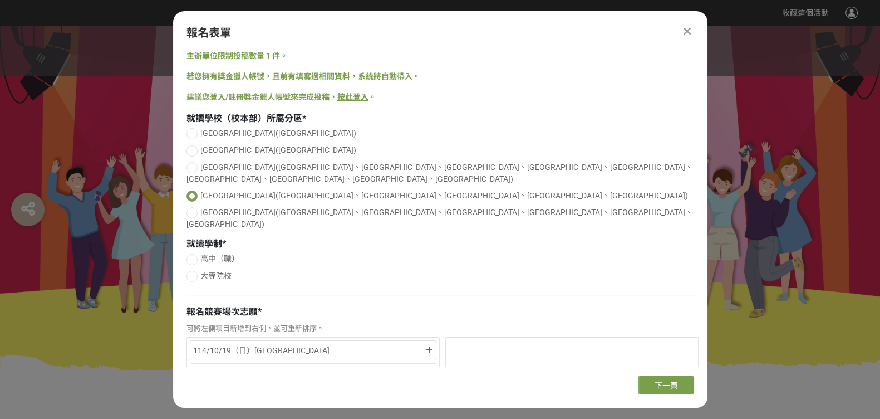
click at [195, 254] on div at bounding box center [191, 259] width 11 height 11
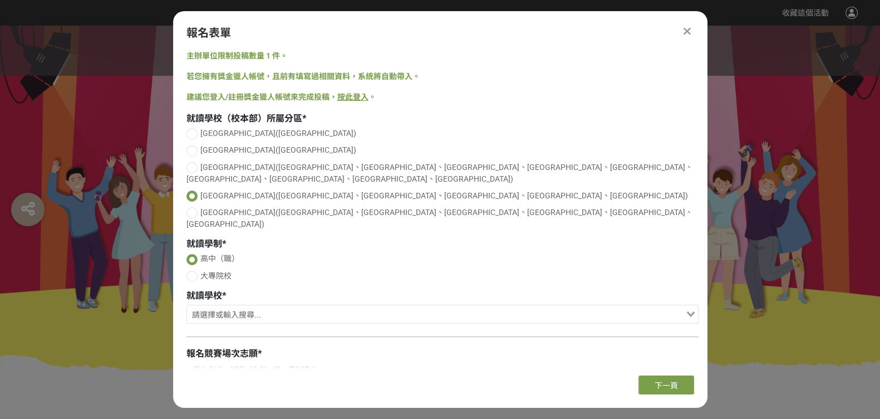
click at [193, 270] on div at bounding box center [191, 275] width 11 height 11
radio input "false"
radio input "true"
drag, startPoint x: 277, startPoint y: 283, endPoint x: 284, endPoint y: 287, distance: 8.2
click at [280, 305] on div "Search for option" at bounding box center [436, 314] width 498 height 18
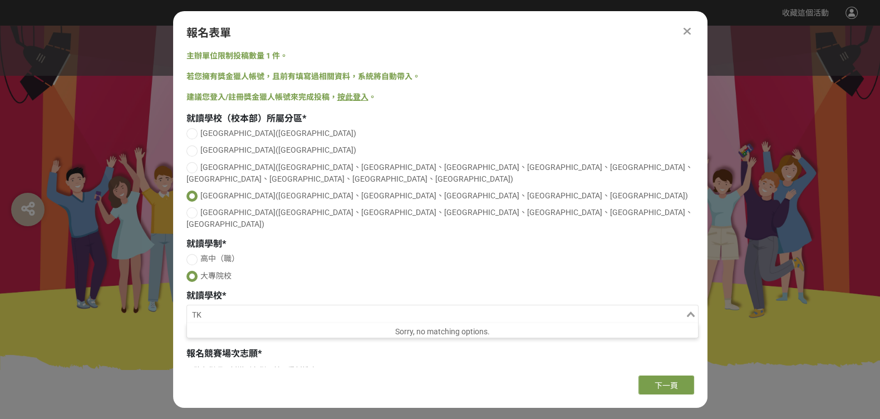
type input "T"
type input "朝"
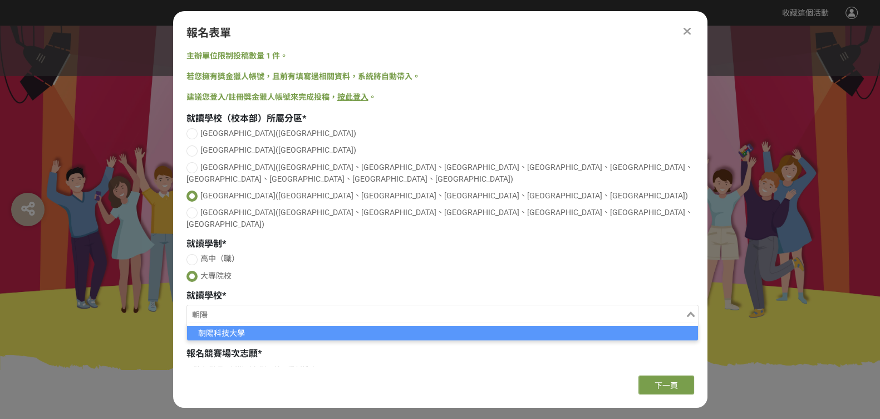
click at [295, 326] on li "朝陽科技大學" at bounding box center [442, 333] width 511 height 14
type input "朝陽"
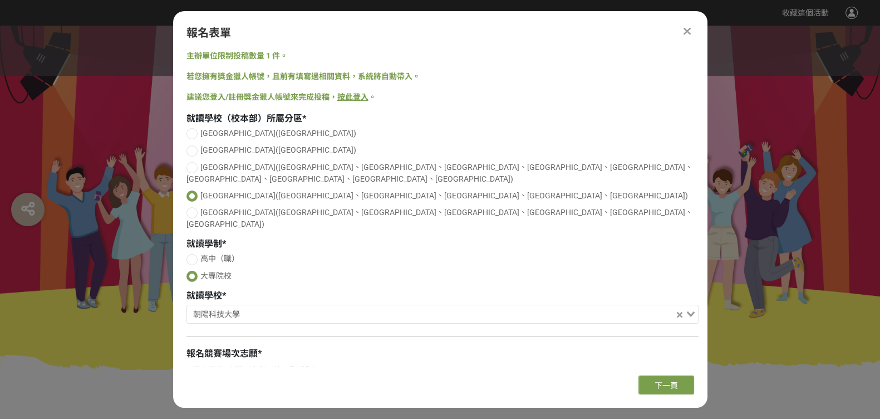
scroll to position [139, 0]
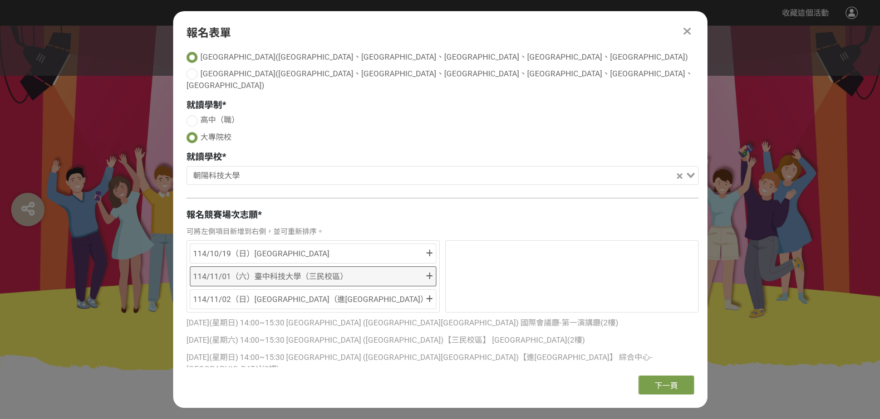
click at [427, 272] on icon at bounding box center [429, 276] width 7 height 8
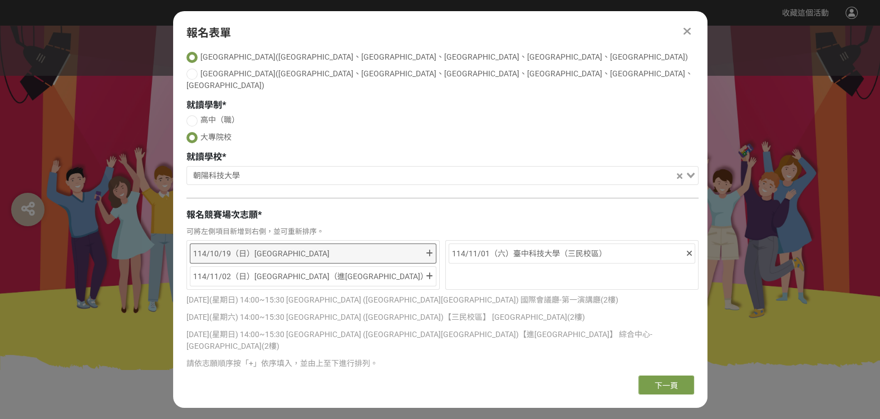
click at [429, 247] on div at bounding box center [429, 253] width 7 height 13
click at [429, 249] on icon at bounding box center [429, 253] width 7 height 8
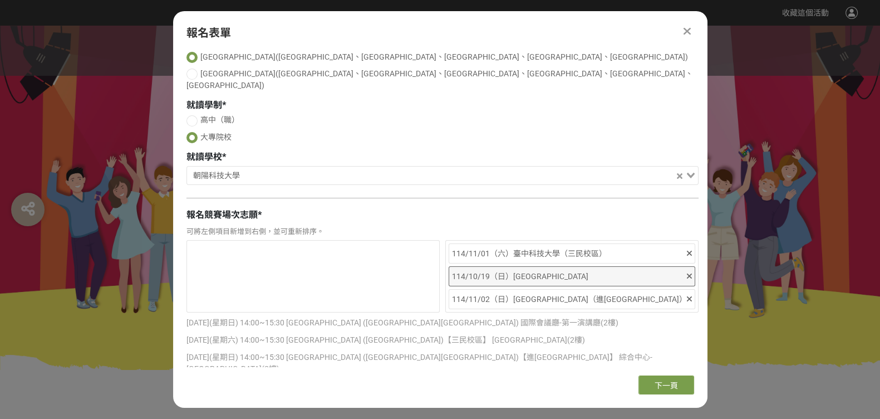
scroll to position [209, 0]
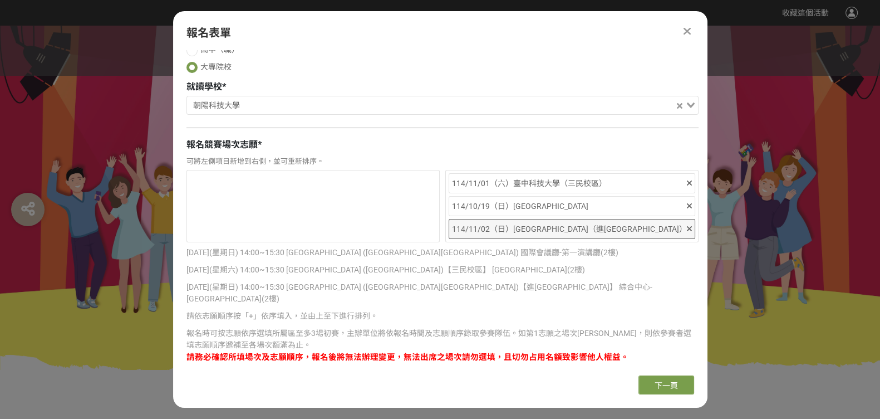
click at [687, 222] on div at bounding box center [689, 228] width 5 height 13
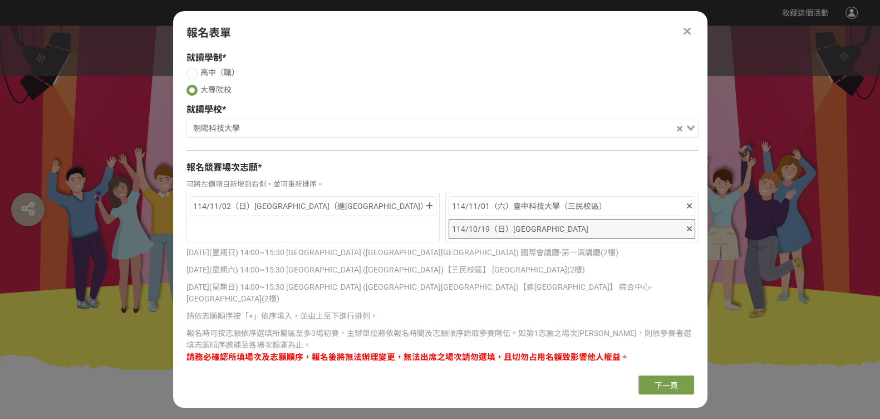
click at [687, 225] on icon at bounding box center [689, 229] width 5 height 8
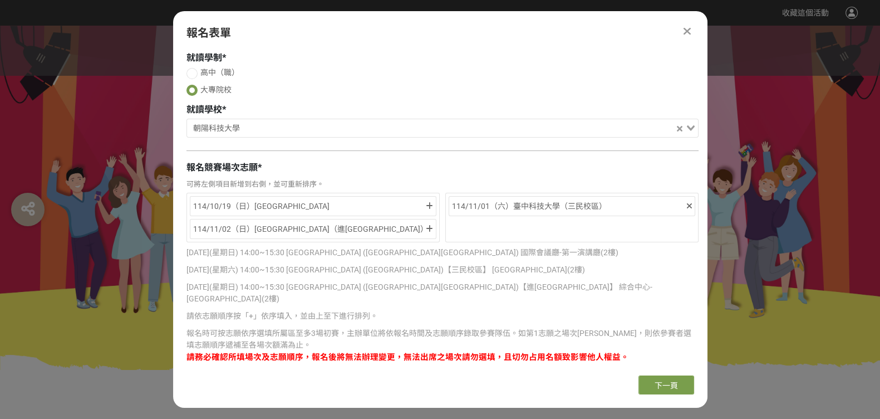
click at [404, 247] on p "[DATE](星期日) 14:00~15:30 [GEOGRAPHIC_DATA] ([GEOGRAPHIC_DATA][GEOGRAPHIC_DATA]) …" at bounding box center [442, 253] width 512 height 12
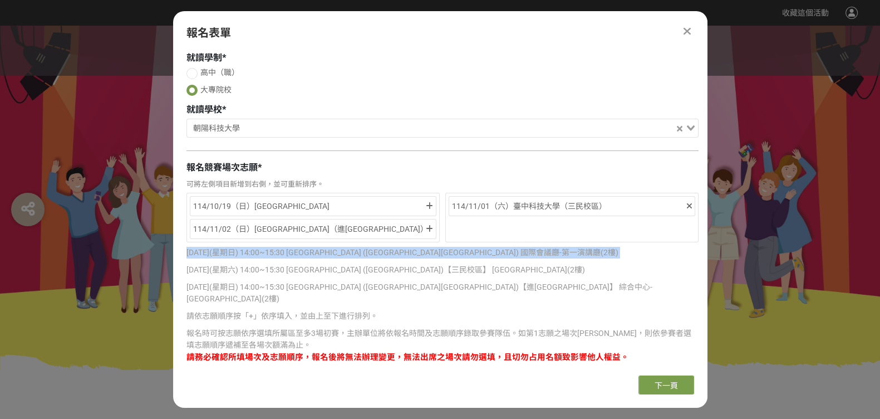
click at [404, 247] on p "[DATE](星期日) 14:00~15:30 [GEOGRAPHIC_DATA] ([GEOGRAPHIC_DATA][GEOGRAPHIC_DATA]) …" at bounding box center [442, 253] width 512 height 12
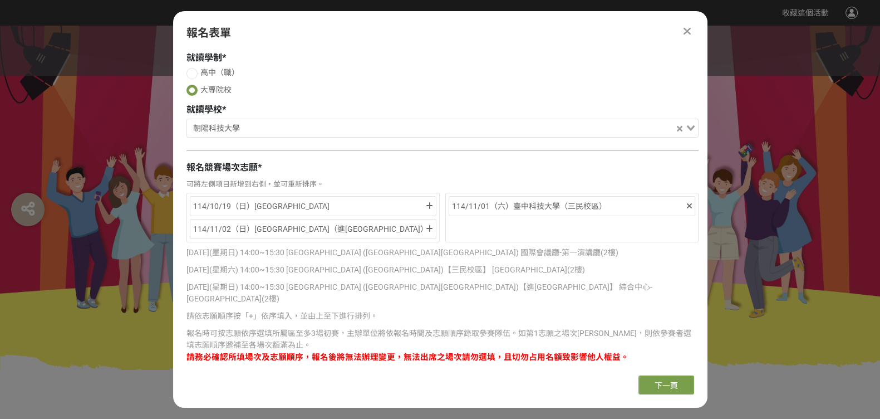
click at [415, 264] on p "[DATE](星期六) 14:00~15:30 [GEOGRAPHIC_DATA] ([GEOGRAPHIC_DATA])【三民校區】 [GEOGRAPHIC…" at bounding box center [442, 270] width 512 height 12
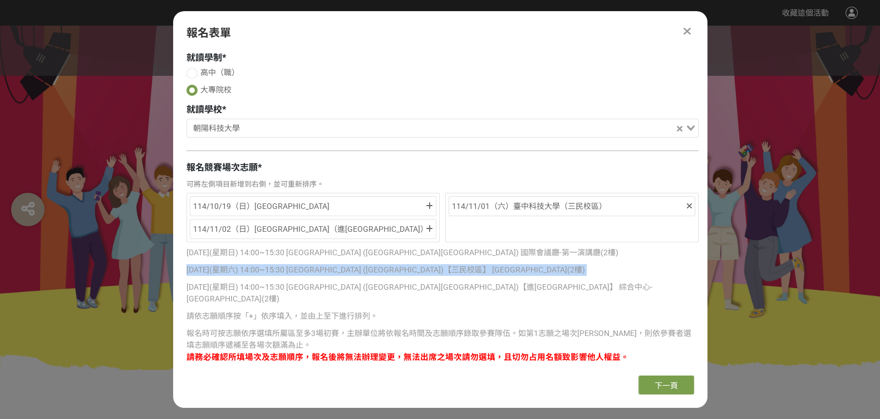
click at [415, 264] on p "[DATE](星期六) 14:00~15:30 [GEOGRAPHIC_DATA] ([GEOGRAPHIC_DATA])【三民校區】 [GEOGRAPHIC…" at bounding box center [442, 270] width 512 height 12
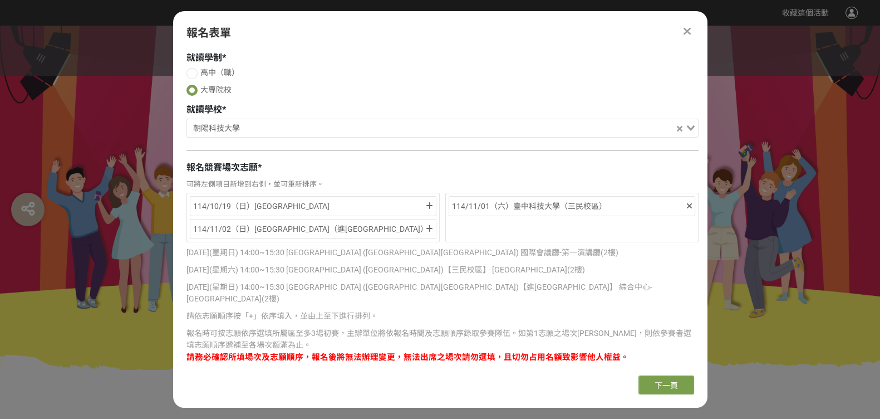
click at [418, 281] on p "[DATE](星期日) 14:00~15:30 [GEOGRAPHIC_DATA] ([GEOGRAPHIC_DATA][GEOGRAPHIC_DATA])【…" at bounding box center [442, 292] width 512 height 23
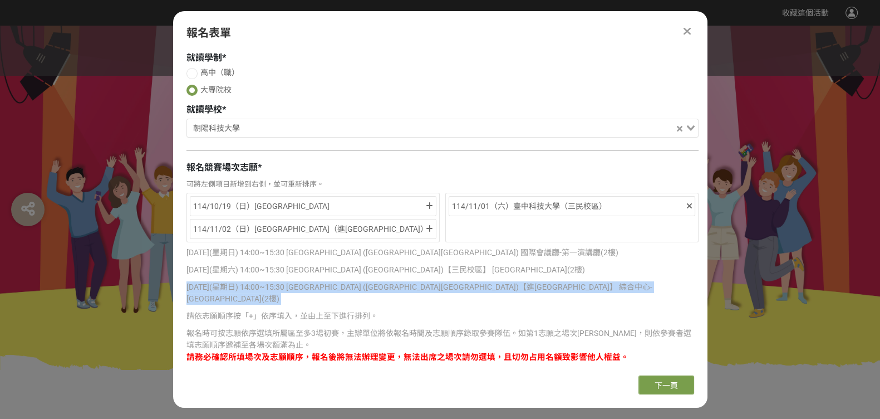
click at [418, 281] on p "[DATE](星期日) 14:00~15:30 [GEOGRAPHIC_DATA] ([GEOGRAPHIC_DATA][GEOGRAPHIC_DATA])【…" at bounding box center [442, 292] width 512 height 23
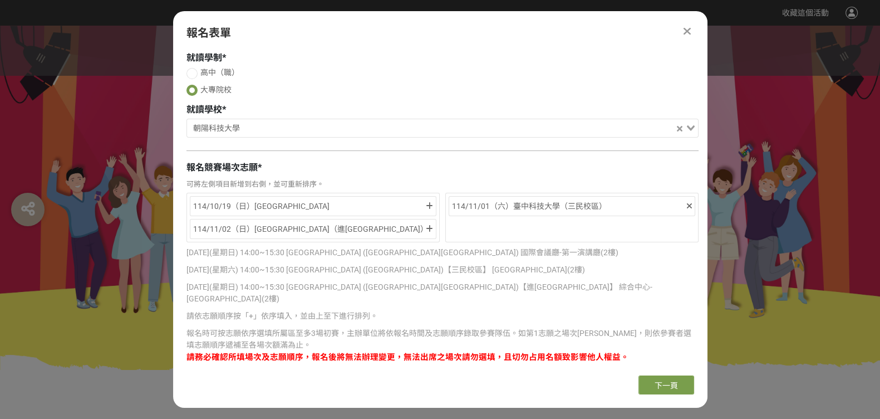
click at [420, 272] on div "[DATE](星期日) 14:00~15:30 [GEOGRAPHIC_DATA] ([GEOGRAPHIC_DATA][GEOGRAPHIC_DATA]) …" at bounding box center [442, 305] width 512 height 116
click at [437, 327] on p "報名時可按志願依序選填所屬區至多3場初賽，主辦單位將依報名時間及志願順序錄取參賽隊伍。如第1志願之場次[PERSON_NAME]，則依參賽者選填志願順序遞補至…" at bounding box center [442, 345] width 512 height 36
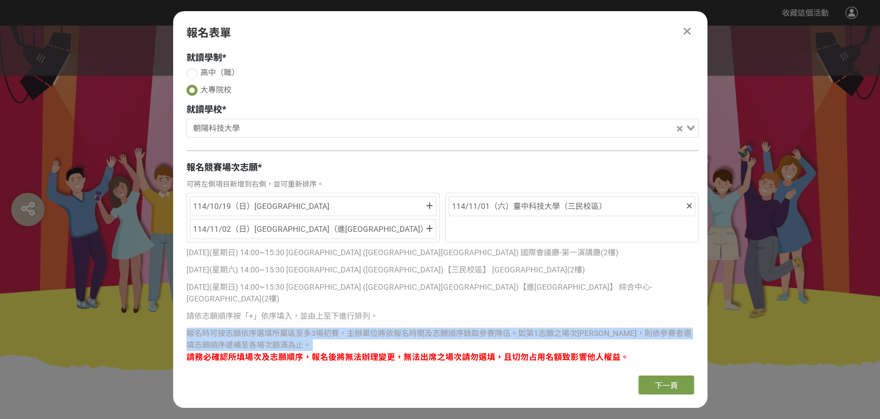
click at [437, 327] on p "報名時可按志願依序選填所屬區至多3場初賽，主辦單位將依報名時間及志願順序錄取參賽隊伍。如第1志願之場次[PERSON_NAME]，則依參賽者選填志願順序遞補至…" at bounding box center [442, 345] width 512 height 36
click at [460, 327] on p "報名時可按志願依序選填所屬區至多3場初賽，主辦單位將依報名時間及志願順序錄取參賽隊伍。如第1志願之場次[PERSON_NAME]，則依參賽者選填志願順序遞補至…" at bounding box center [442, 345] width 512 height 36
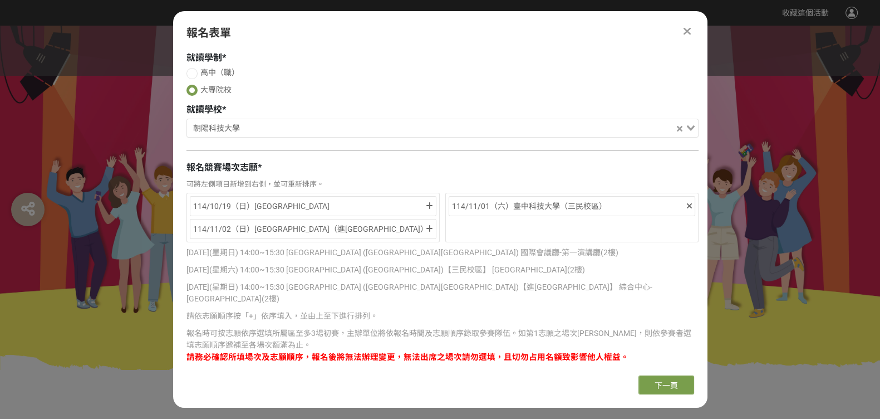
click at [483, 334] on strong "請務必確認所填場次及志願順序，報名後將無法辦理變更，無法出席之場次請勿選填，且切勿占用名額致影響他人權益。" at bounding box center [407, 357] width 442 height 10
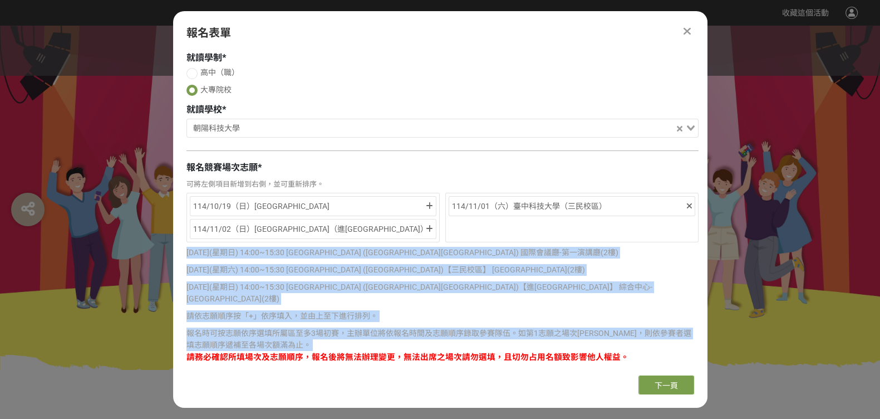
click at [483, 334] on strong "請務必確認所填場次及志願順序，報名後將無法辦理變更，無法出席之場次請勿選填，且切勿占用名額致影響他人權益。" at bounding box center [407, 357] width 442 height 10
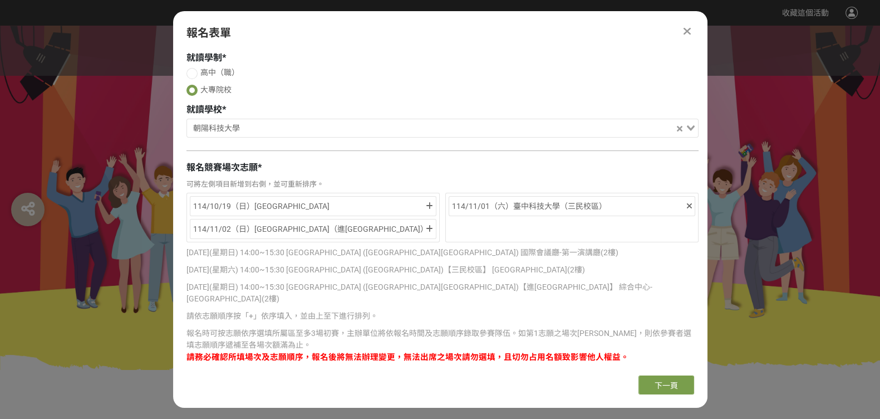
click at [509, 329] on div "[DATE](星期日) 14:00~15:30 [GEOGRAPHIC_DATA] ([GEOGRAPHIC_DATA][GEOGRAPHIC_DATA]) …" at bounding box center [442, 309] width 512 height 130
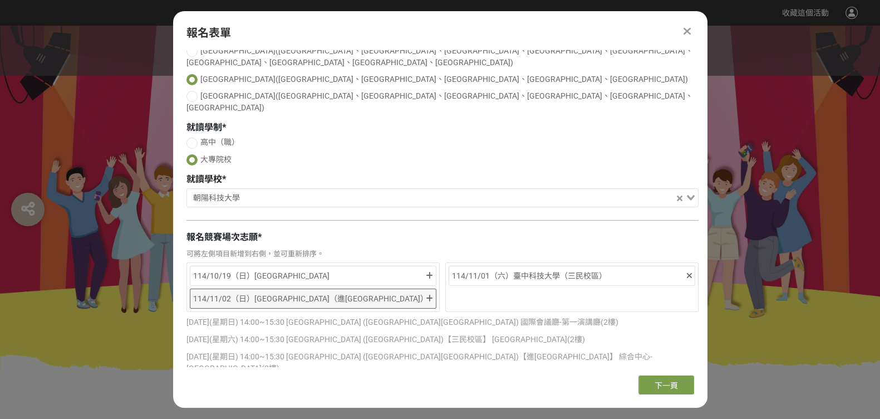
click at [429, 294] on icon at bounding box center [429, 298] width 7 height 8
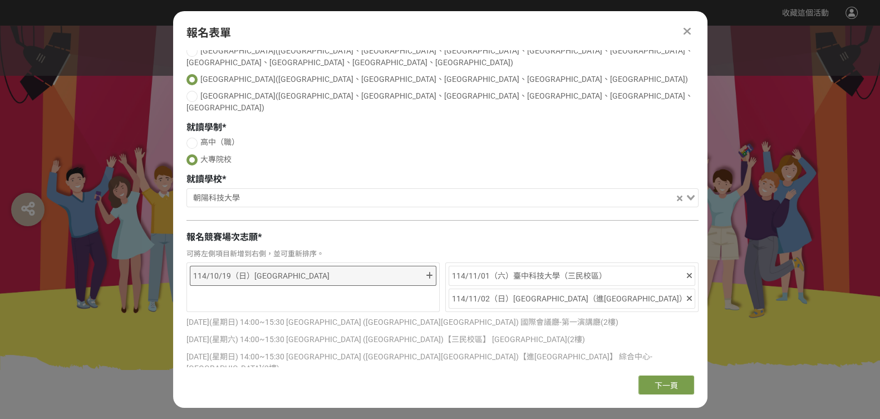
click at [429, 269] on div at bounding box center [429, 275] width 7 height 13
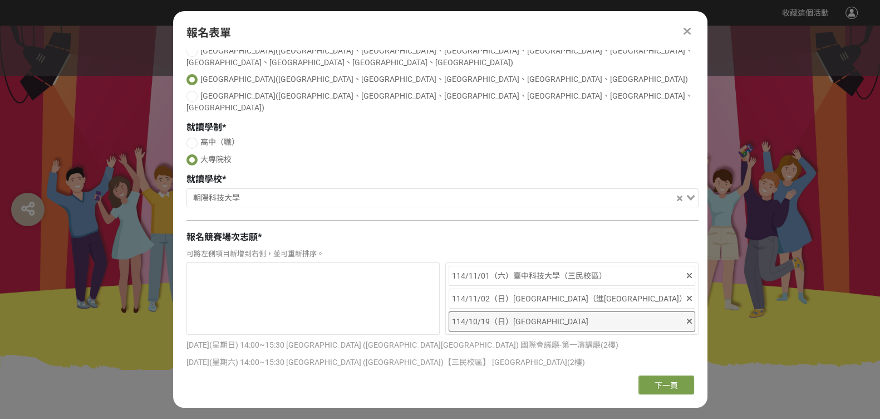
scroll to position [0, 0]
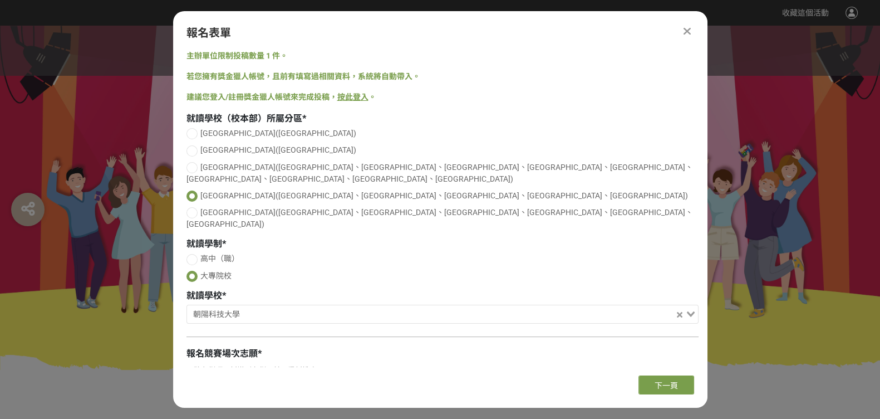
click at [682, 25] on div at bounding box center [687, 30] width 13 height 13
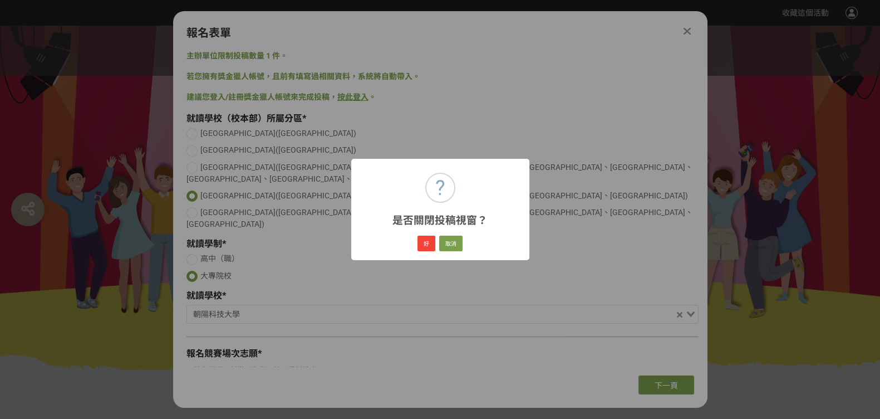
click at [685, 28] on div "? 是否關閉投稿視窗？ × 好 取消" at bounding box center [440, 209] width 880 height 419
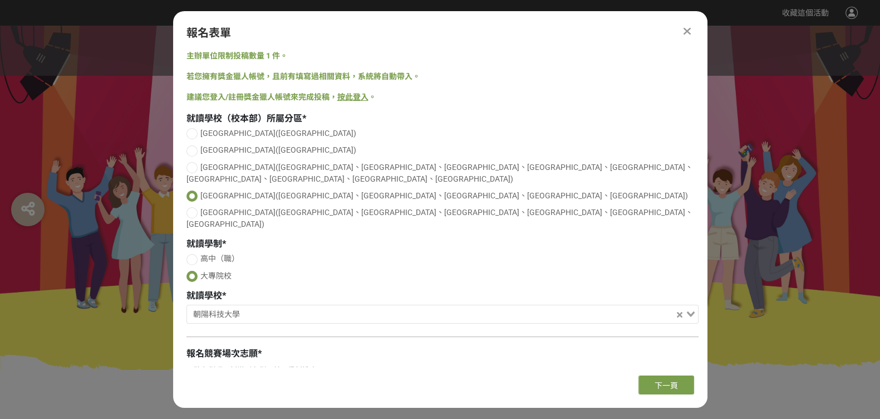
click at [690, 32] on div at bounding box center [687, 30] width 13 height 13
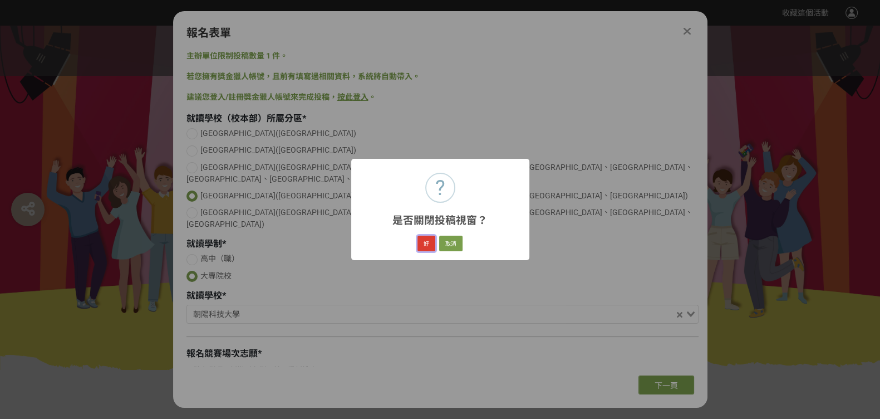
click at [426, 245] on button "好" at bounding box center [426, 243] width 18 height 16
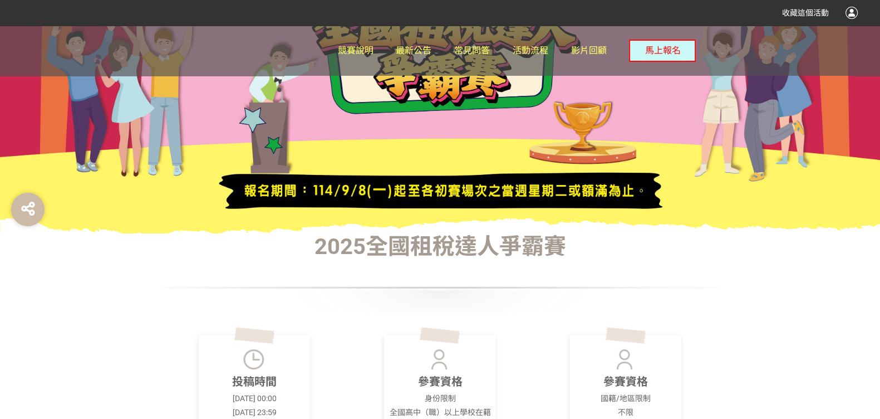
scroll to position [229, 0]
